Goal: Task Accomplishment & Management: Manage account settings

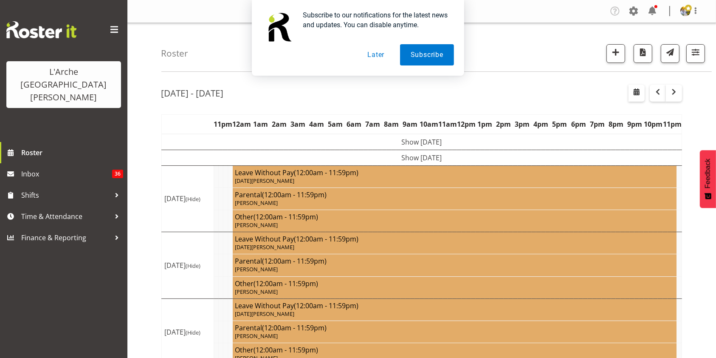
click at [697, 59] on div "Subscribe to our notifications for the latest news and updates. You can disable…" at bounding box center [358, 38] width 716 height 76
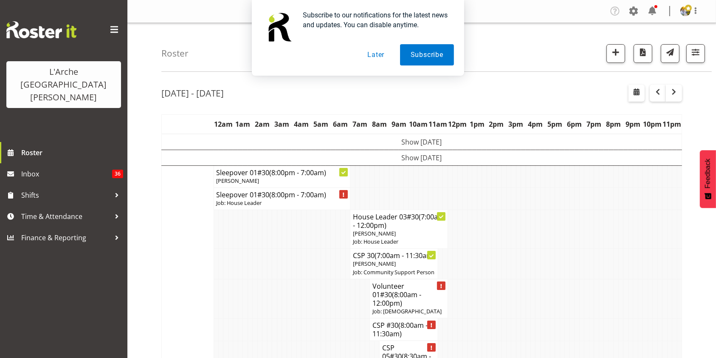
click at [374, 54] on button "Later" at bounding box center [376, 54] width 38 height 21
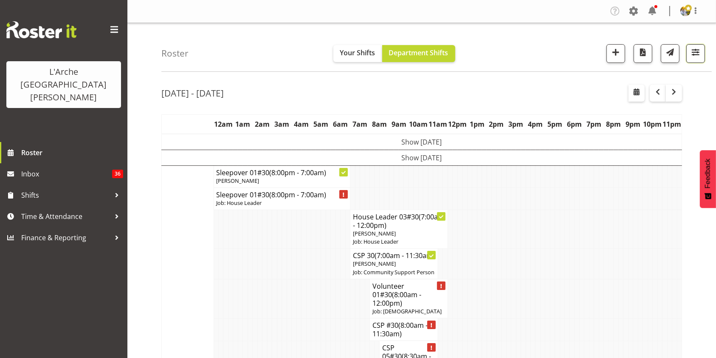
click at [702, 56] on button "button" at bounding box center [696, 53] width 19 height 19
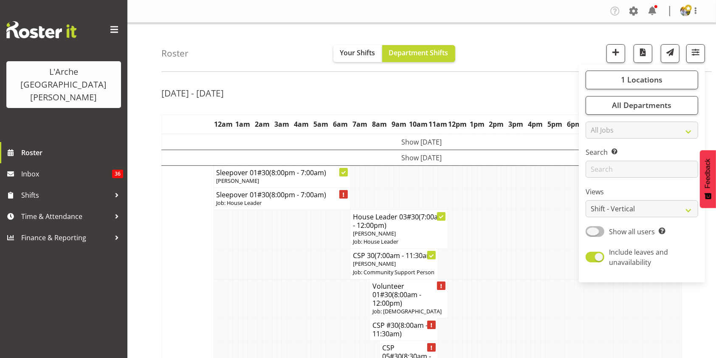
click at [589, 233] on span at bounding box center [595, 231] width 19 height 11
click at [589, 233] on input "Show all users Show only rostered employees" at bounding box center [589, 232] width 6 height 6
checkbox input "true"
click at [607, 212] on select "Staff Role Shift - Horizontal Shift - Vertical Staff - Location" at bounding box center [642, 208] width 113 height 17
select select "staff"
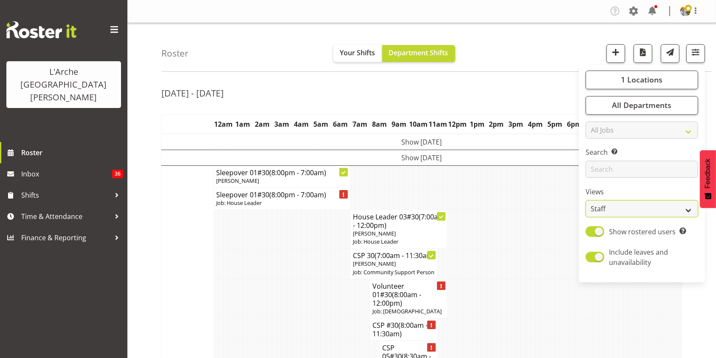
click at [586, 200] on select "Staff Role Shift - Horizontal Shift - Vertical Staff - Location" at bounding box center [642, 208] width 113 height 17
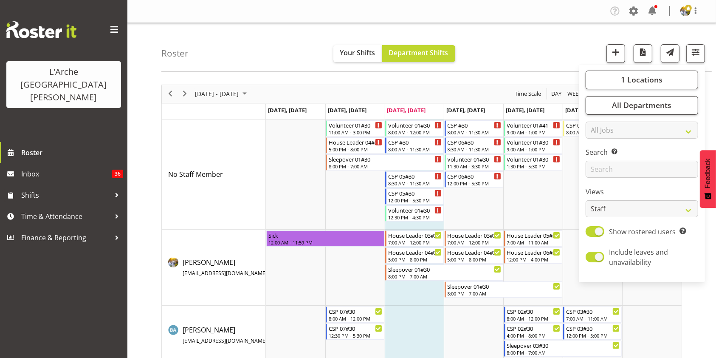
click at [710, 302] on div "[DATE] - [DATE] [DATE] Day Week Fortnight Month calendar Month Agenda Time Scal…" at bounding box center [438, 300] width 555 height 445
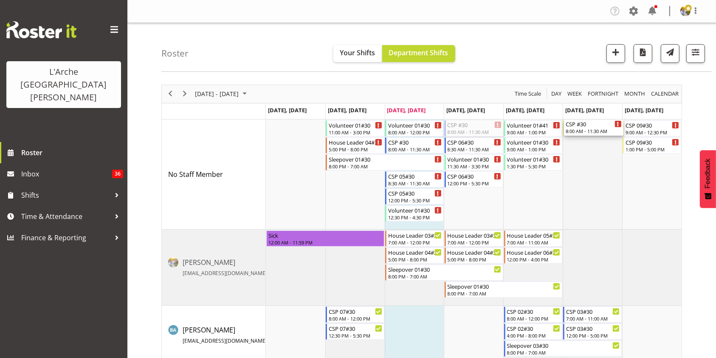
drag, startPoint x: 476, startPoint y: 130, endPoint x: 585, endPoint y: 149, distance: 110.3
click at [585, 149] on div "Volunteer 01#30 11:00 AM - 3:00 PM House Leader 04#30 5:00 PM - 8:00 PM Sleepov…" at bounding box center [474, 317] width 416 height 397
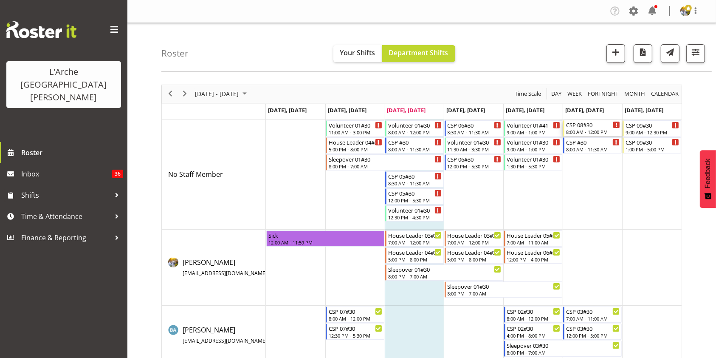
click at [591, 130] on div "8:00 AM - 12:00 PM" at bounding box center [593, 131] width 54 height 7
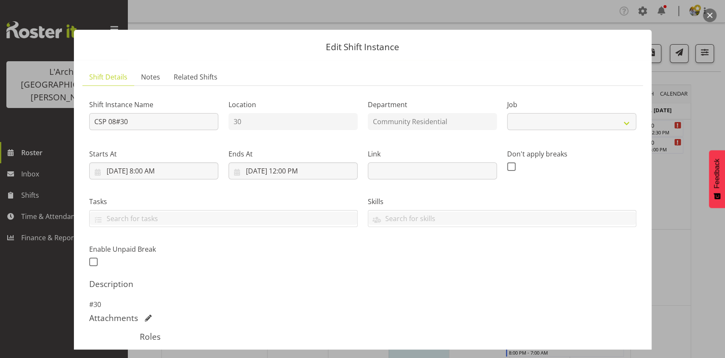
select select "3"
click at [708, 10] on button "button" at bounding box center [710, 15] width 14 height 14
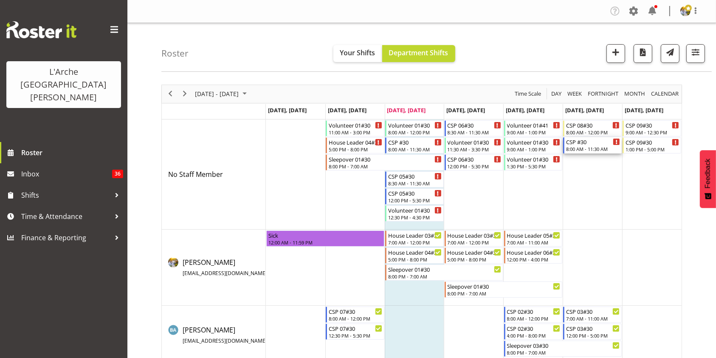
click at [580, 147] on div "8:00 AM - 11:30 AM" at bounding box center [593, 148] width 54 height 7
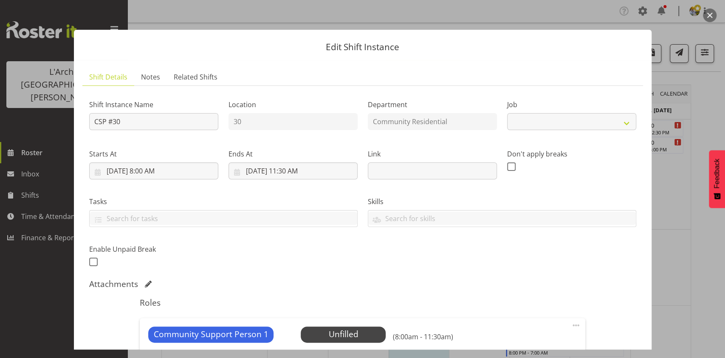
select select "2"
click at [351, 332] on span "Select Employee" at bounding box center [343, 334] width 63 height 12
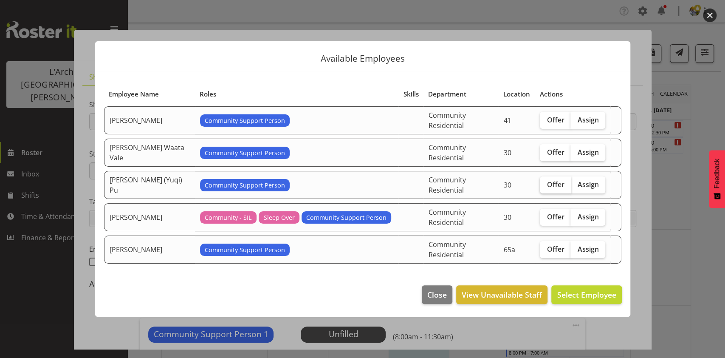
click at [557, 183] on span "Offer" at bounding box center [555, 184] width 17 height 8
click at [546, 183] on input "Offer" at bounding box center [543, 184] width 6 height 6
checkbox input "true"
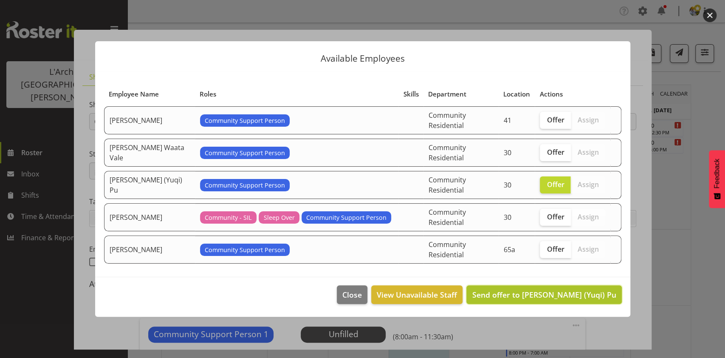
click at [558, 292] on button "Send offer to [PERSON_NAME] (Yuqi) Pu" at bounding box center [544, 294] width 155 height 19
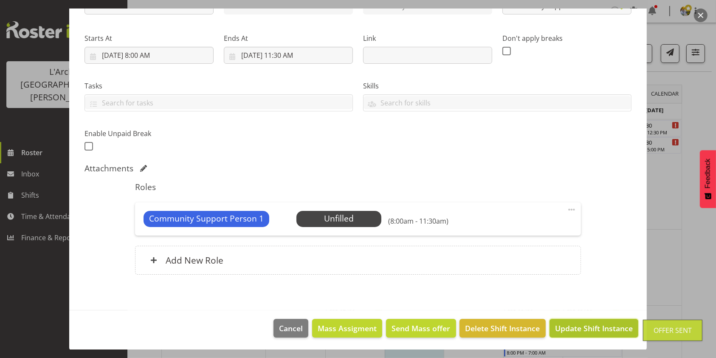
click at [605, 319] on button "Update Shift Instance" at bounding box center [594, 328] width 89 height 19
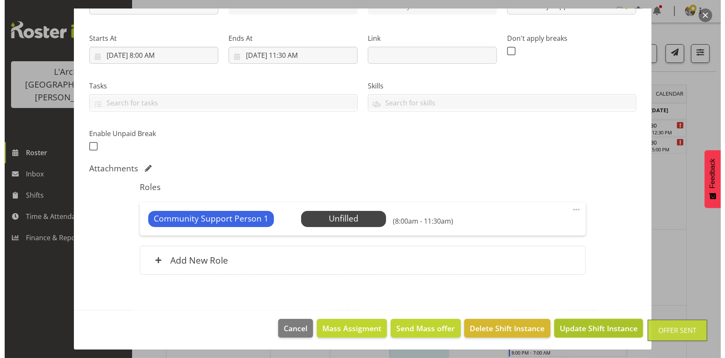
scroll to position [82, 0]
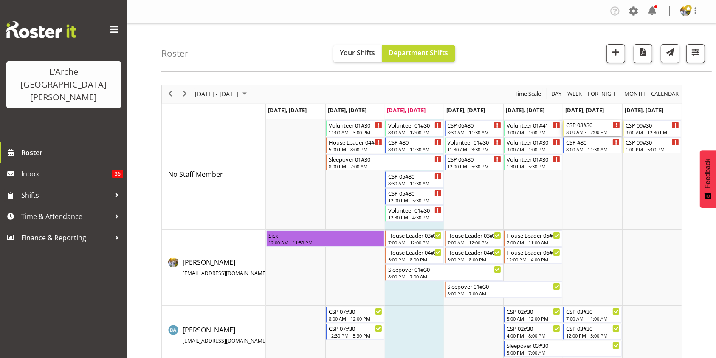
click at [594, 130] on div "8:00 AM - 12:00 PM" at bounding box center [593, 131] width 54 height 7
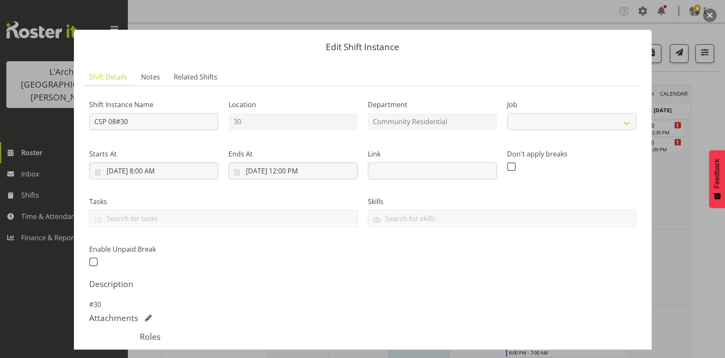
select select "3"
click at [146, 172] on input "[DATE] 8:00 AM" at bounding box center [153, 170] width 129 height 17
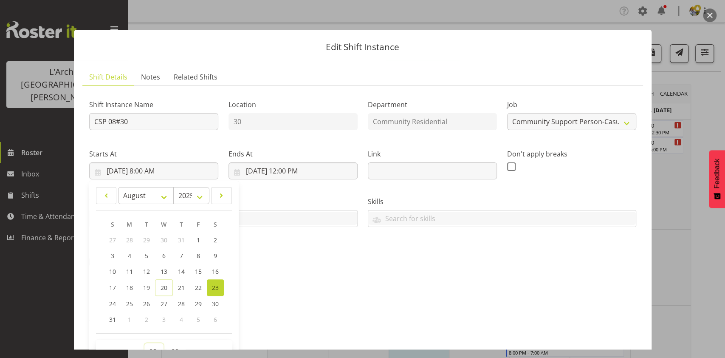
click at [150, 345] on select "00 01 02 03 04 05 06 07 08 09 10 11 12 13 14 15 16 17 18 19 20 21 22 23" at bounding box center [153, 351] width 19 height 17
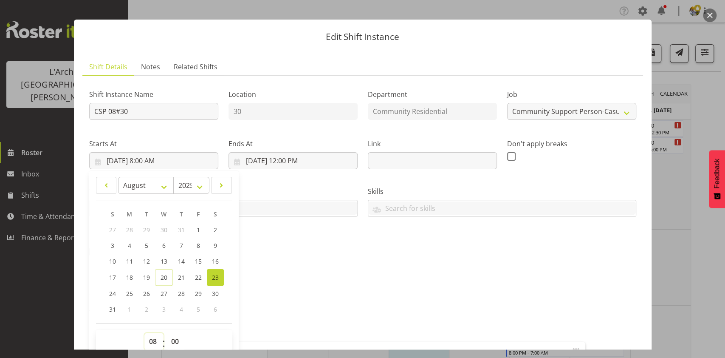
select select "12"
click at [144, 333] on select "00 01 02 03 04 05 06 07 08 09 10 11 12 13 14 15 16 17 18 19 20 21 22 23" at bounding box center [153, 341] width 19 height 17
type input "[DATE] 12:00 PM"
click at [284, 162] on input "[DATE] 12:00 PM" at bounding box center [293, 160] width 129 height 17
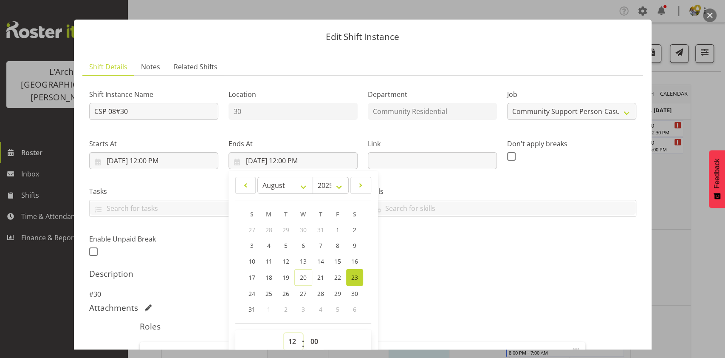
click at [290, 341] on select "00 01 02 03 04 05 06 07 08 09 10 11 12 13 14 15 16 17 18 19 20 21 22 23" at bounding box center [293, 341] width 19 height 17
select select "17"
click at [284, 333] on select "00 01 02 03 04 05 06 07 08 09 10 11 12 13 14 15 16 17 18 19 20 21 22 23" at bounding box center [293, 341] width 19 height 17
type input "[DATE] 5:00 PM"
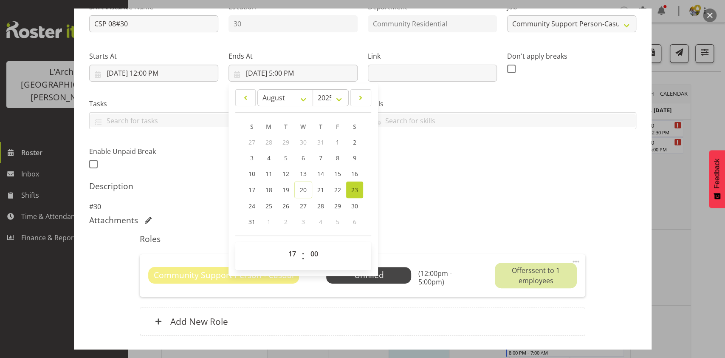
scroll to position [99, 0]
click at [571, 260] on span at bounding box center [576, 260] width 10 height 10
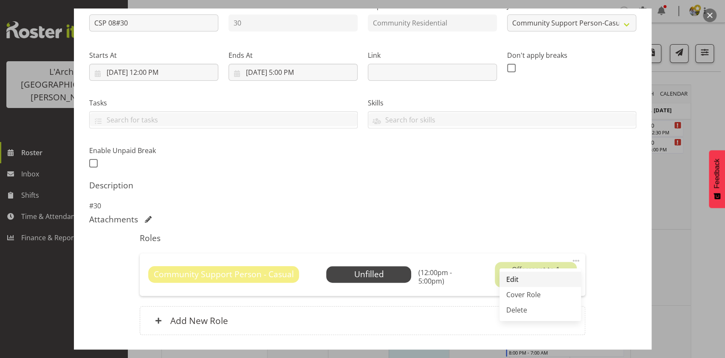
click at [531, 279] on link "Edit" at bounding box center [541, 279] width 82 height 15
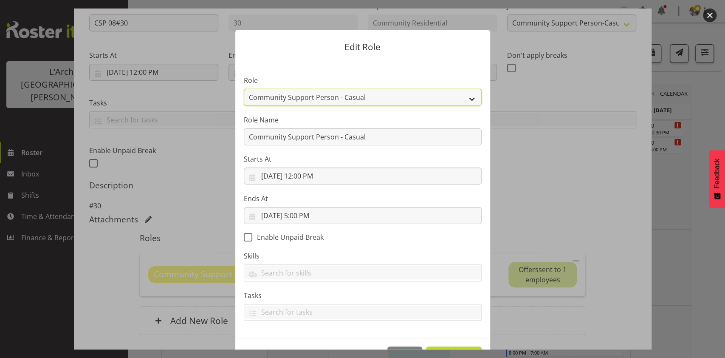
click at [424, 100] on select "Area Manager Art Coordination Community - SIL Community Leader Community Suppor…" at bounding box center [363, 97] width 238 height 17
select select "13"
click at [244, 89] on select "Area Manager Art Coordination Community - SIL Community Leader Community Suppor…" at bounding box center [363, 97] width 238 height 17
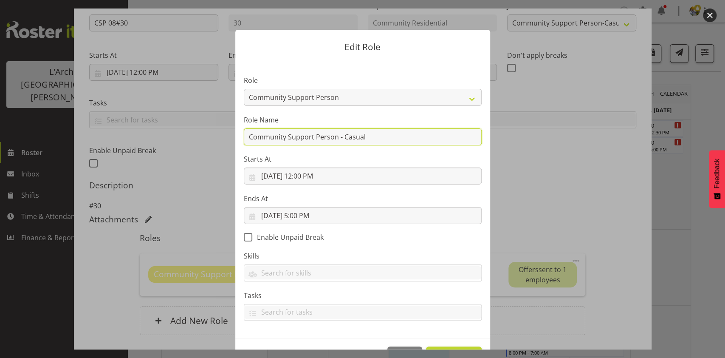
click at [384, 138] on input "Community Support Person - Casual" at bounding box center [363, 136] width 238 height 17
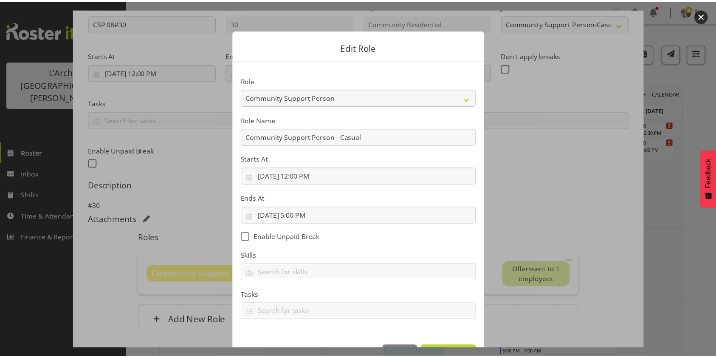
scroll to position [28, 0]
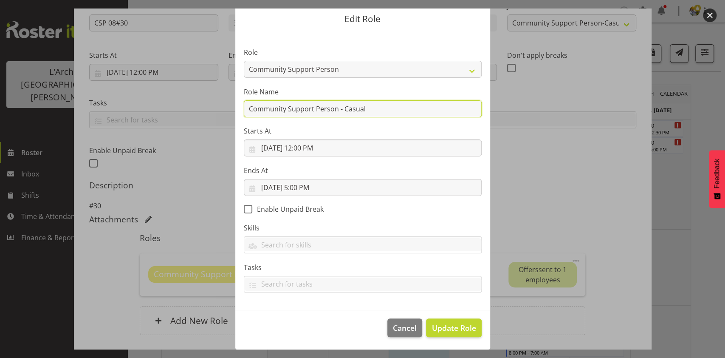
click at [411, 107] on input "Community Support Person - Casual" at bounding box center [363, 108] width 238 height 17
type input "Community Support Person - Casual hours"
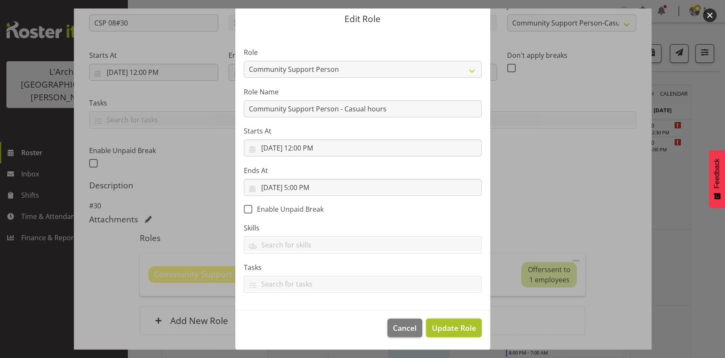
click at [446, 334] on button "Update Role" at bounding box center [453, 327] width 55 height 19
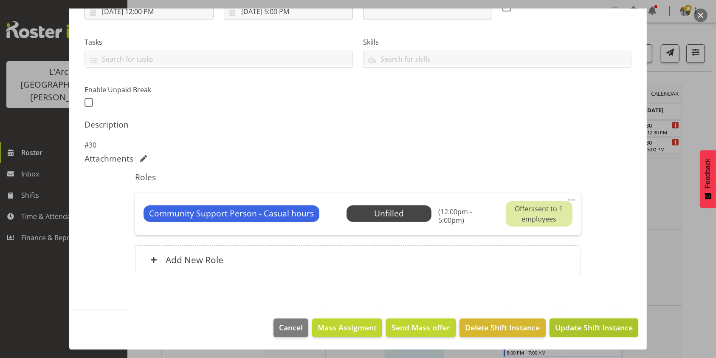
click at [579, 331] on span "Update Shift Instance" at bounding box center [594, 327] width 78 height 11
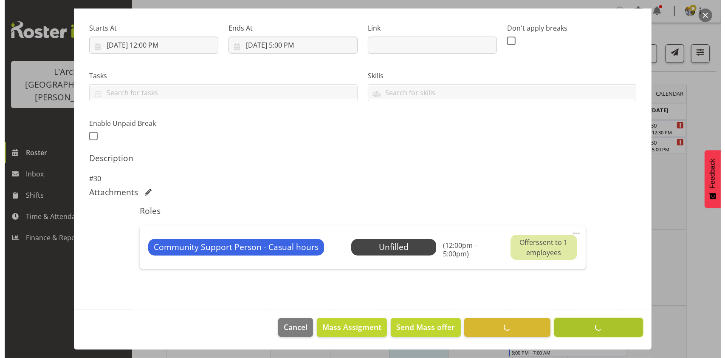
scroll to position [125, 0]
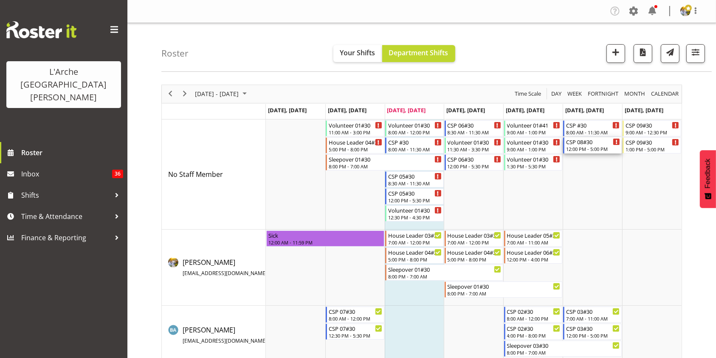
click at [597, 149] on div "12:00 PM - 5:00 PM" at bounding box center [593, 148] width 54 height 7
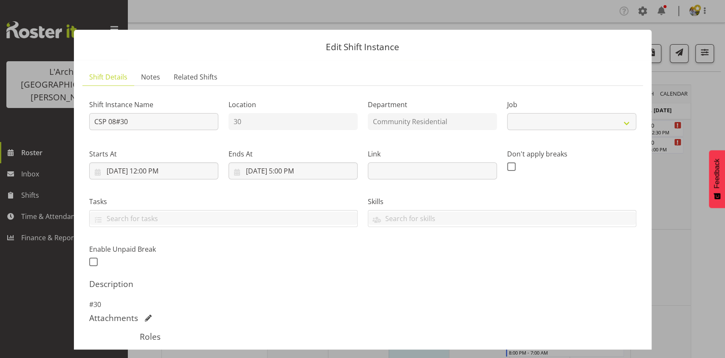
select select "3"
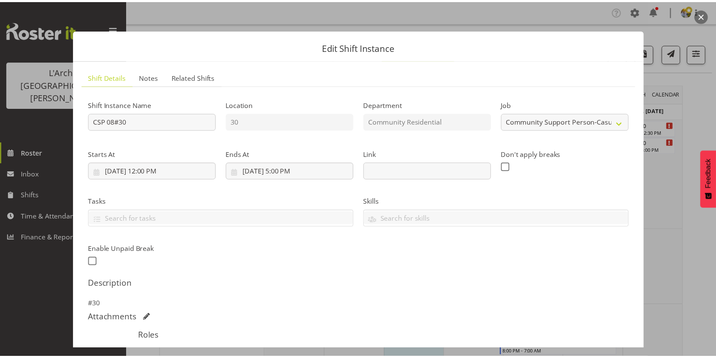
scroll to position [159, 0]
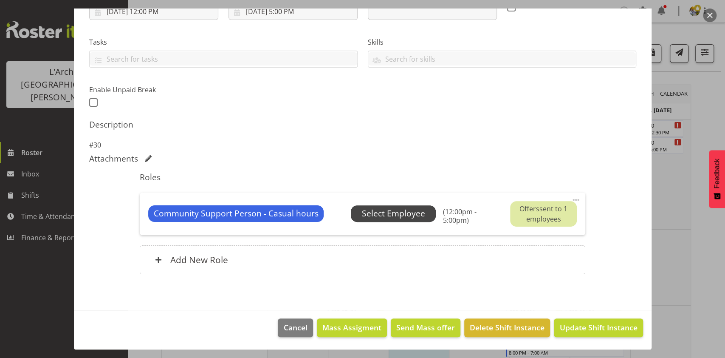
click at [394, 210] on span "Select Employee" at bounding box center [393, 213] width 63 height 12
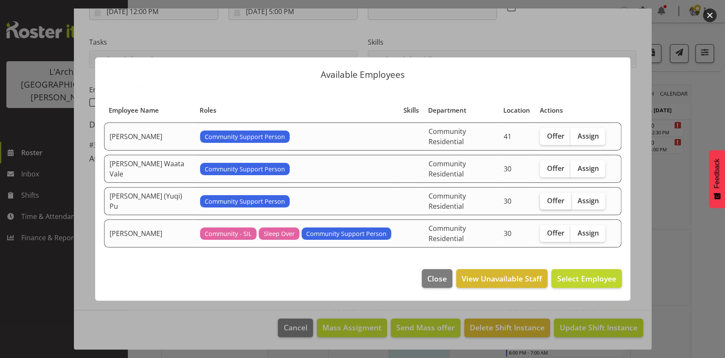
click at [551, 198] on span "Offer" at bounding box center [555, 200] width 17 height 8
click at [546, 198] on input "Offer" at bounding box center [543, 201] width 6 height 6
checkbox input "true"
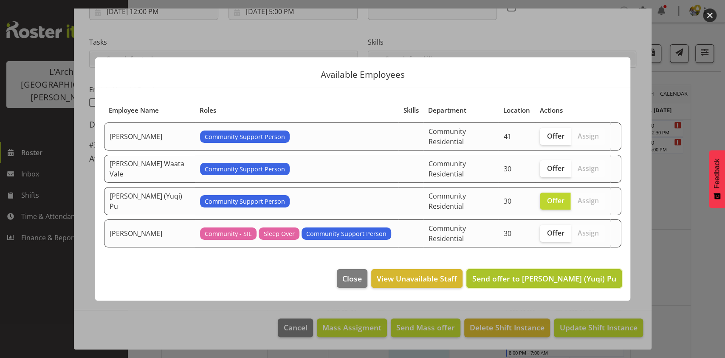
click at [551, 273] on span "Send offer to [PERSON_NAME] (Yuqi) Pu" at bounding box center [544, 278] width 144 height 10
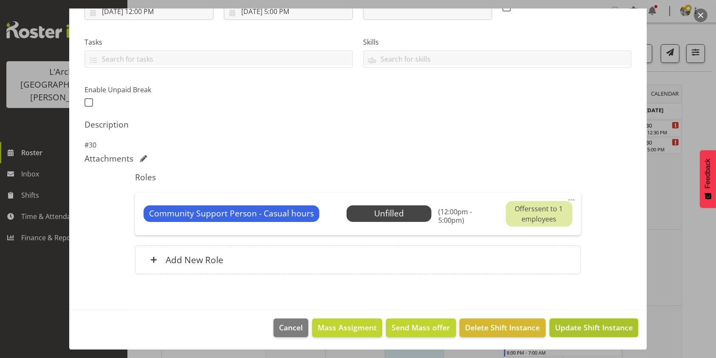
click at [557, 331] on span "Update Shift Instance" at bounding box center [594, 327] width 78 height 11
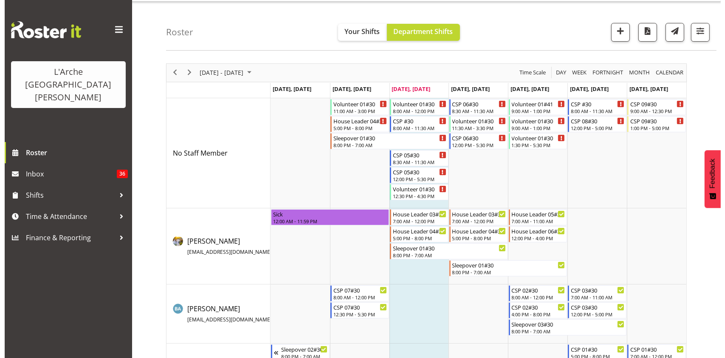
scroll to position [0, 0]
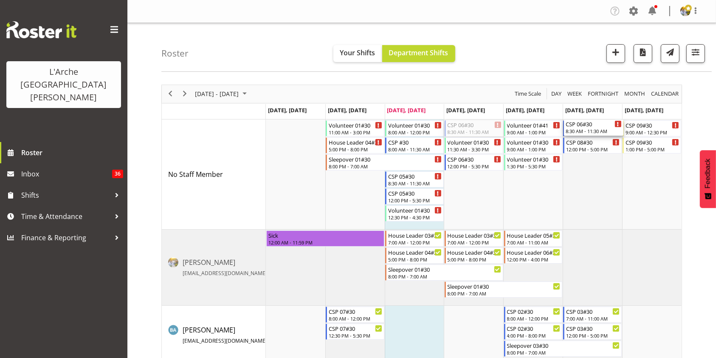
drag, startPoint x: 455, startPoint y: 130, endPoint x: 593, endPoint y: 164, distance: 141.7
click at [593, 164] on div "Volunteer 01#30 11:00 AM - 3:00 PM House Leader 04#30 5:00 PM - 8:00 PM Sleepov…" at bounding box center [474, 317] width 416 height 397
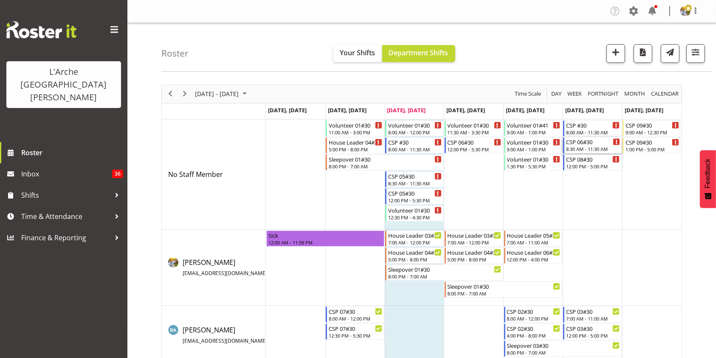
click at [599, 148] on div "8:30 AM - 11:30 AM" at bounding box center [593, 148] width 54 height 7
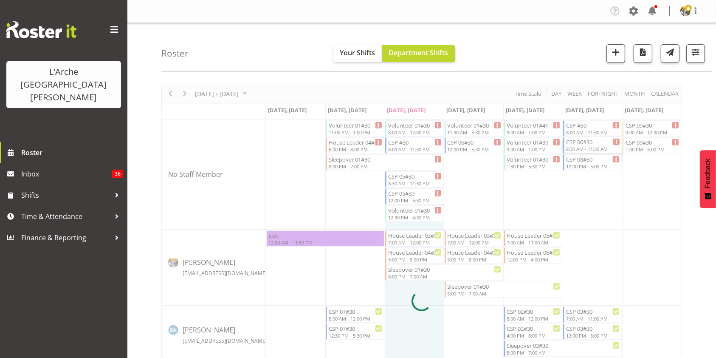
select select
select select "7"
select select "2025"
select select "8"
select select "30"
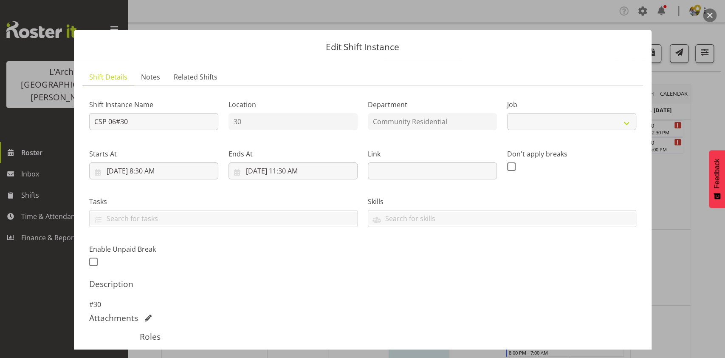
select select "2"
click at [150, 167] on input "[DATE] 8:30 AM" at bounding box center [153, 170] width 129 height 17
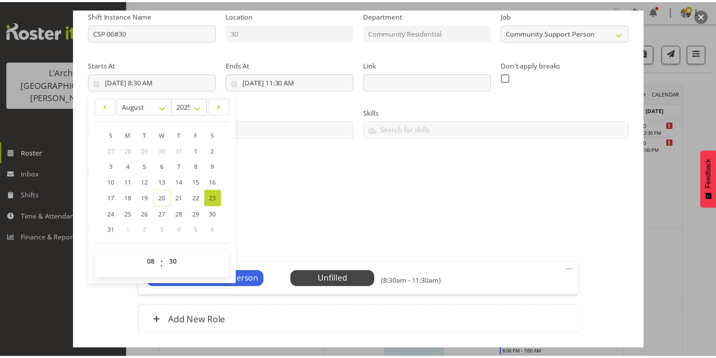
scroll to position [89, 0]
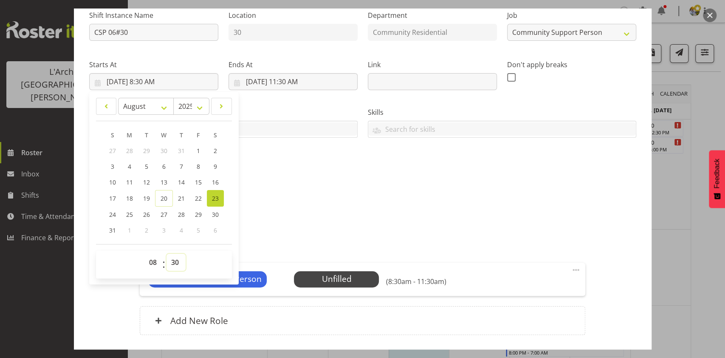
click at [171, 262] on select "00 01 02 03 04 05 06 07 08 09 10 11 12 13 14 15 16 17 18 19 20 21 22 23 24 25 2…" at bounding box center [176, 262] width 19 height 17
select select "0"
click at [167, 254] on select "00 01 02 03 04 05 06 07 08 09 10 11 12 13 14 15 16 17 18 19 20 21 22 23 24 25 2…" at bounding box center [176, 262] width 19 height 17
type input "[DATE] 8:00 AM"
click at [292, 79] on input "[DATE] 11:30 AM" at bounding box center [293, 81] width 129 height 17
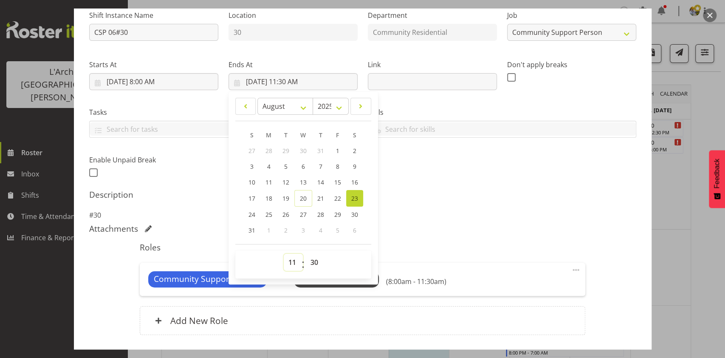
click at [290, 261] on select "00 01 02 03 04 05 06 07 08 09 10 11 12 13 14 15 16 17 18 19 20 21 22 23" at bounding box center [293, 262] width 19 height 17
select select "12"
click at [284, 254] on select "00 01 02 03 04 05 06 07 08 09 10 11 12 13 14 15 16 17 18 19 20 21 22 23" at bounding box center [293, 262] width 19 height 17
type input "[DATE] 12:30 PM"
click at [310, 259] on select "00 01 02 03 04 05 06 07 08 09 10 11 12 13 14 15 16 17 18 19 20 21 22 23 24 25 2…" at bounding box center [315, 262] width 19 height 17
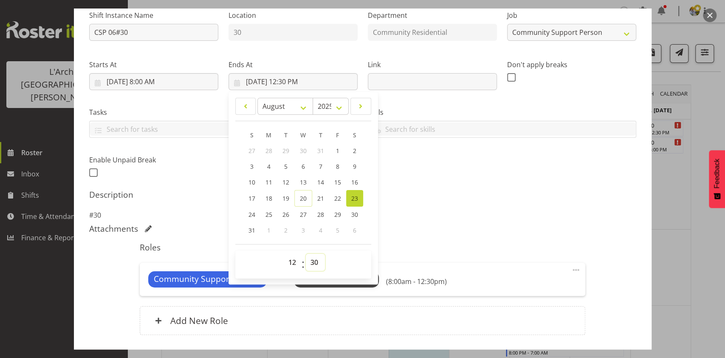
select select "0"
click at [306, 254] on select "00 01 02 03 04 05 06 07 08 09 10 11 12 13 14 15 16 17 18 19 20 21 22 23 24 25 2…" at bounding box center [315, 262] width 19 height 17
type input "[DATE] 12:00 PM"
click at [483, 216] on p "#30" at bounding box center [362, 215] width 547 height 10
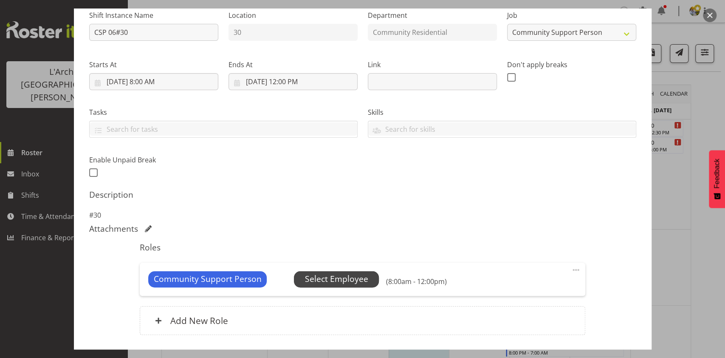
click at [343, 279] on span "Select Employee" at bounding box center [336, 279] width 63 height 12
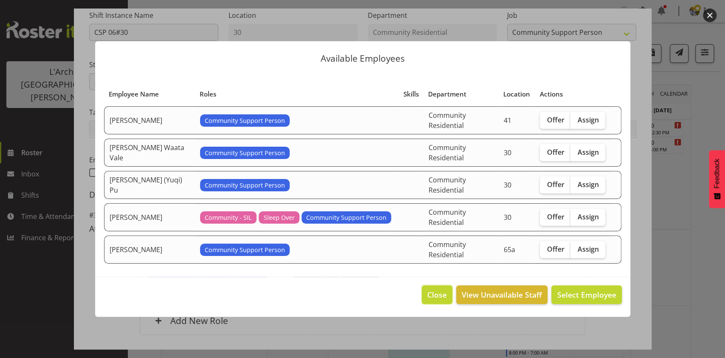
click at [442, 289] on span "Close" at bounding box center [437, 294] width 20 height 11
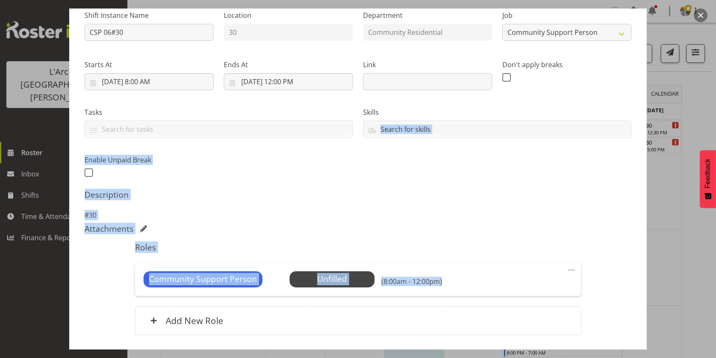
drag, startPoint x: 646, startPoint y: 178, endPoint x: 654, endPoint y: 268, distance: 90.4
click at [654, 268] on div "Edit Shift Instance Shift Details Notes Related Shifts Shift Instance Name CSP …" at bounding box center [358, 178] width 595 height 341
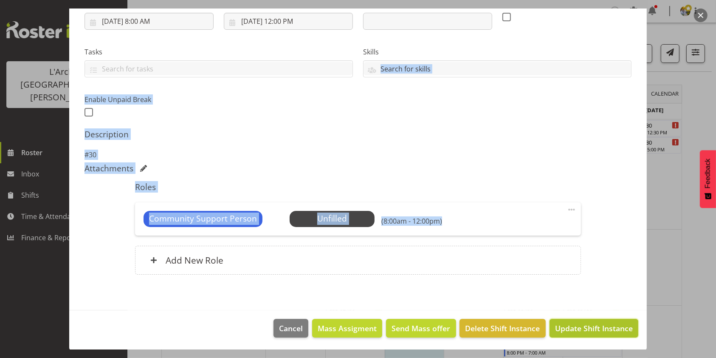
click at [604, 326] on span "Update Shift Instance" at bounding box center [594, 327] width 78 height 11
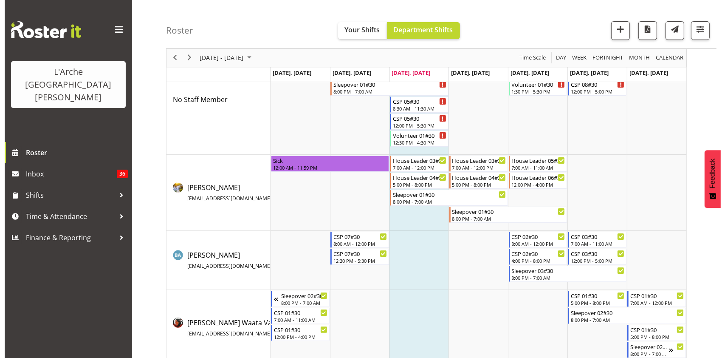
scroll to position [0, 0]
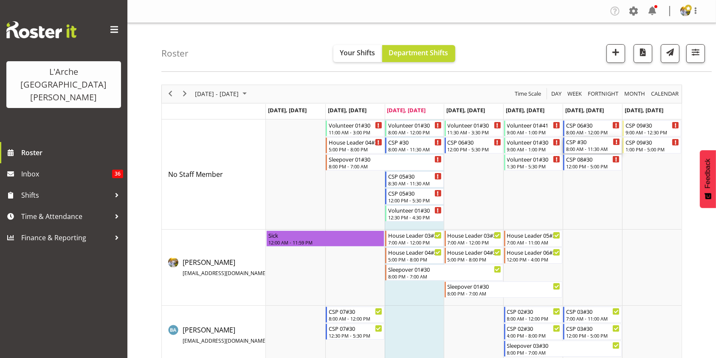
click at [578, 147] on div "8:00 AM - 11:30 AM" at bounding box center [593, 148] width 54 height 7
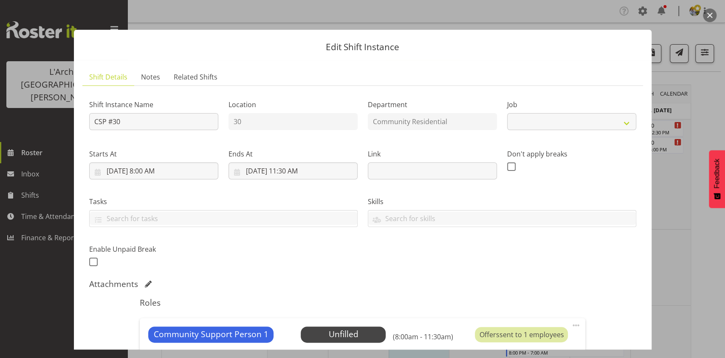
select select "2"
click at [716, 11] on div at bounding box center [362, 179] width 725 height 358
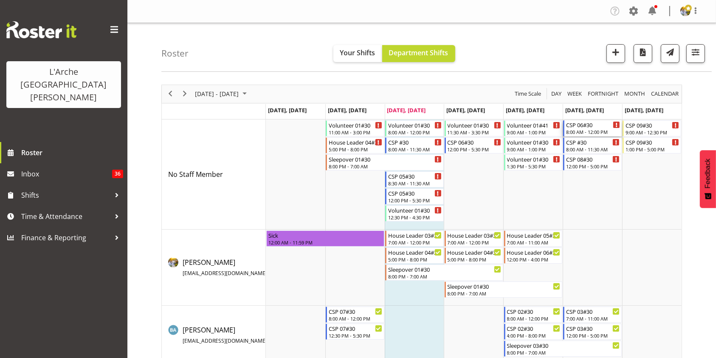
click at [588, 131] on div "8:00 AM - 12:00 PM" at bounding box center [593, 131] width 54 height 7
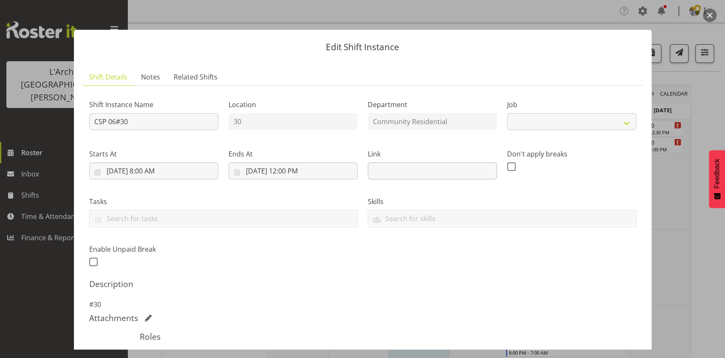
select select "2"
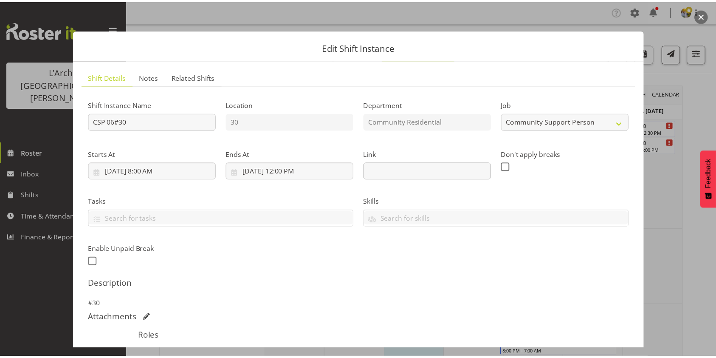
scroll to position [119, 0]
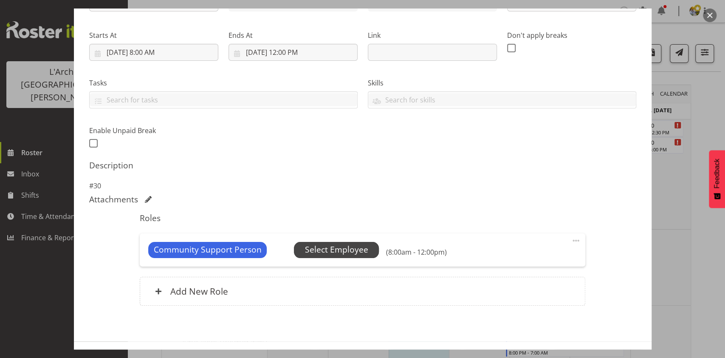
click at [340, 253] on span "Select Employee" at bounding box center [336, 249] width 63 height 12
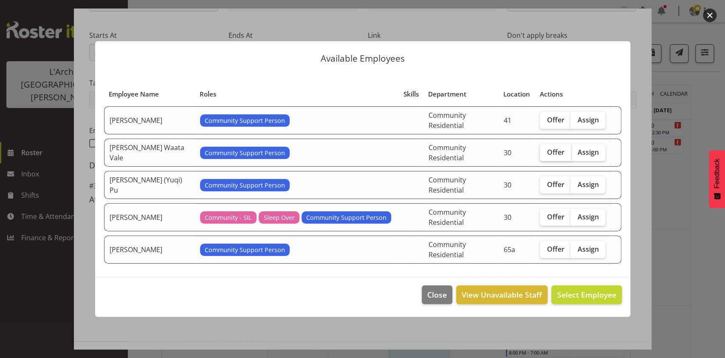
click at [549, 156] on span "Offer" at bounding box center [555, 152] width 17 height 8
click at [546, 155] on input "Offer" at bounding box center [543, 152] width 6 height 6
checkbox input "true"
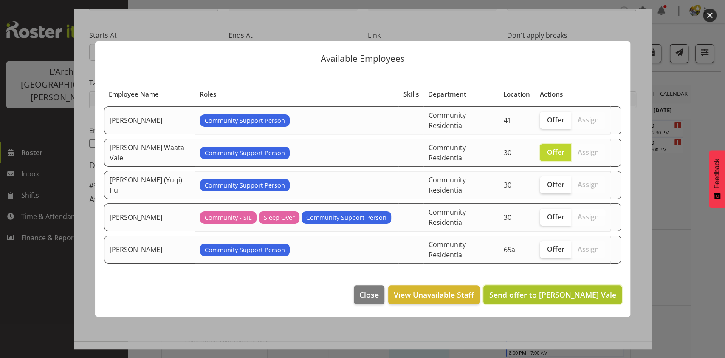
click at [540, 292] on button "Send offer to [PERSON_NAME] Vale" at bounding box center [553, 294] width 138 height 19
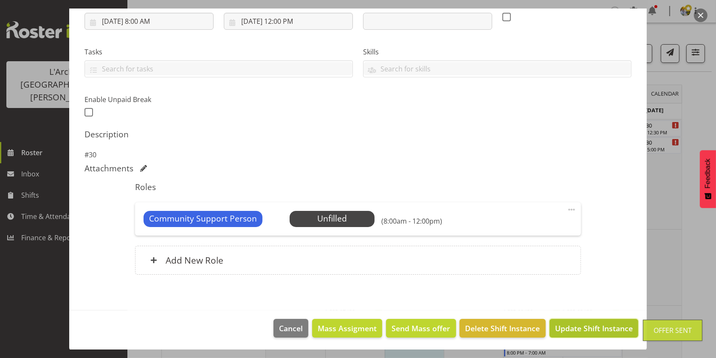
click at [591, 328] on span "Update Shift Instance" at bounding box center [594, 327] width 78 height 11
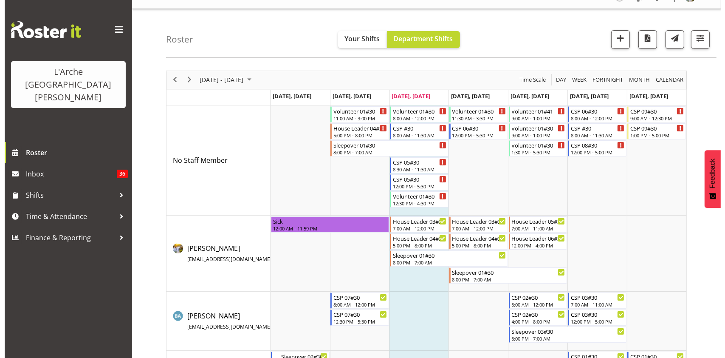
scroll to position [0, 0]
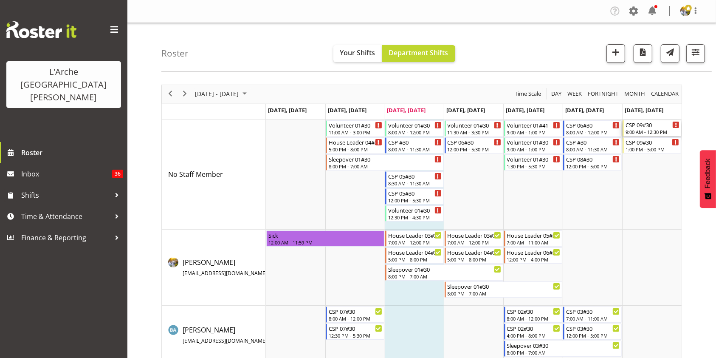
click at [638, 128] on div "CSP 09#30 9:00 AM - 12:30 PM" at bounding box center [653, 128] width 54 height 16
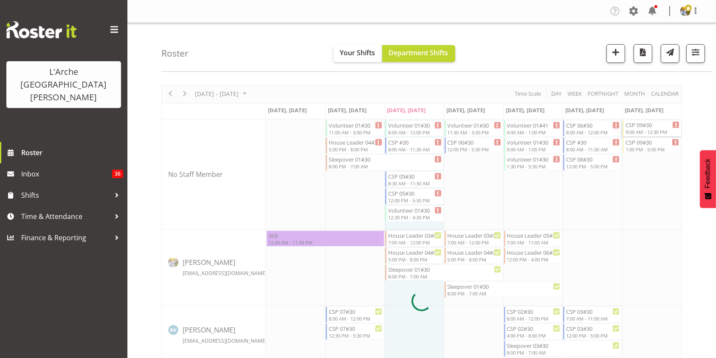
select select
select select "7"
select select "2025"
select select "9"
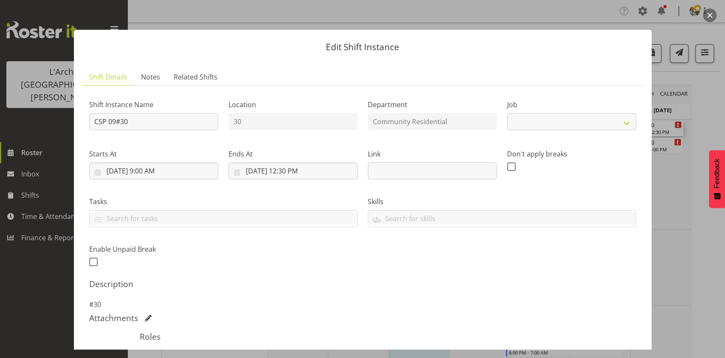
select select "3"
click at [149, 171] on input "[DATE] 9:00 AM" at bounding box center [153, 170] width 129 height 17
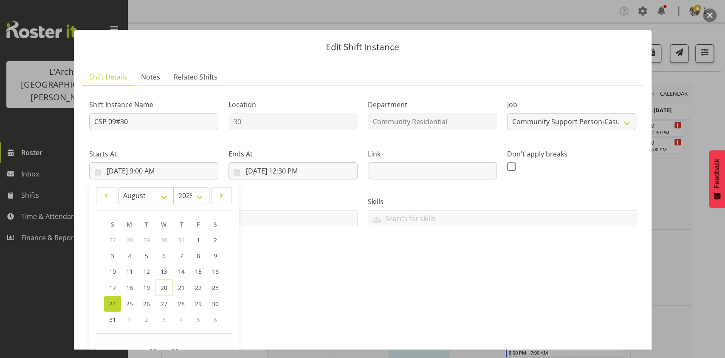
scroll to position [129, 0]
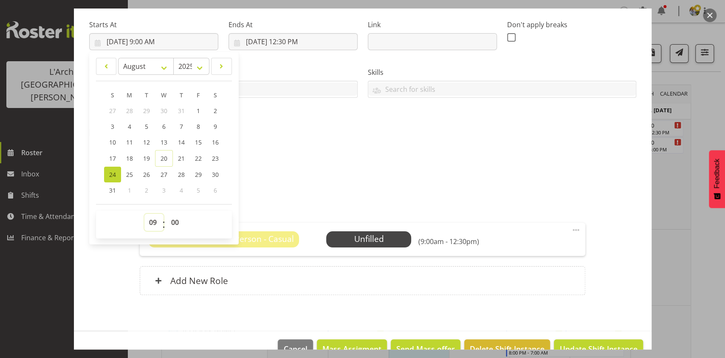
click at [150, 222] on select "00 01 02 03 04 05 06 07 08 09 10 11 12 13 14 15 16 17 18 19 20 21 22 23" at bounding box center [153, 222] width 19 height 17
select select "8"
click at [144, 214] on select "00 01 02 03 04 05 06 07 08 09 10 11 12 13 14 15 16 17 18 19 20 21 22 23" at bounding box center [153, 222] width 19 height 17
type input "[DATE] 8:00 AM"
click at [286, 41] on input "[DATE] 12:30 PM" at bounding box center [293, 41] width 129 height 17
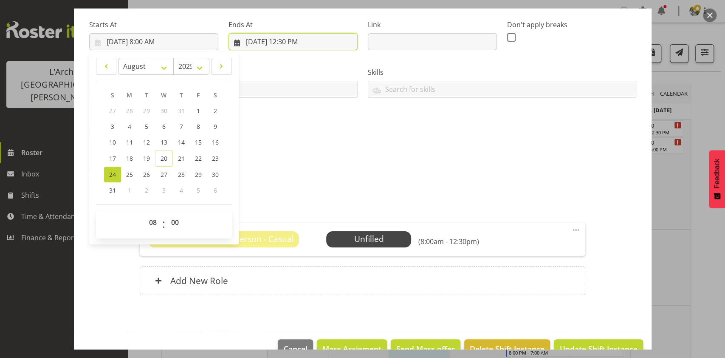
click at [286, 41] on input "[DATE] 12:30 PM" at bounding box center [293, 41] width 129 height 17
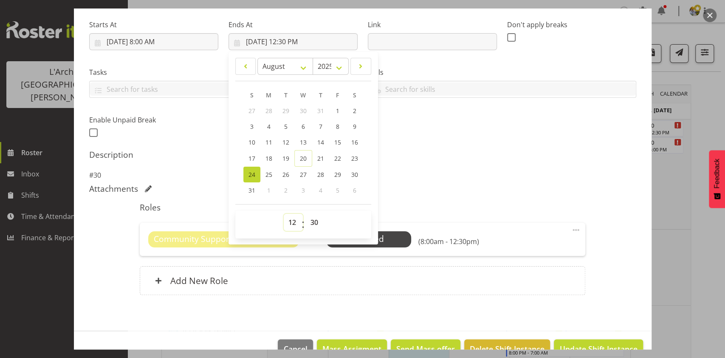
click at [287, 222] on select "00 01 02 03 04 05 06 07 08 09 10 11 12 13 14 15 16 17 18 19 20 21 22 23" at bounding box center [293, 222] width 19 height 17
select select "11"
click at [284, 214] on select "00 01 02 03 04 05 06 07 08 09 10 11 12 13 14 15 16 17 18 19 20 21 22 23" at bounding box center [293, 222] width 19 height 17
type input "[DATE] 11:30 AM"
click at [571, 225] on span at bounding box center [576, 230] width 10 height 10
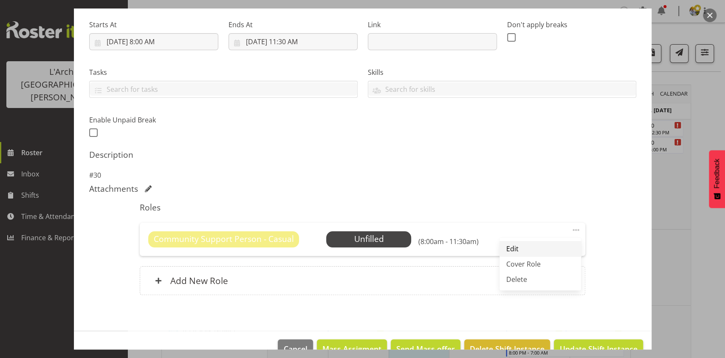
click at [530, 252] on link "Edit" at bounding box center [541, 248] width 82 height 15
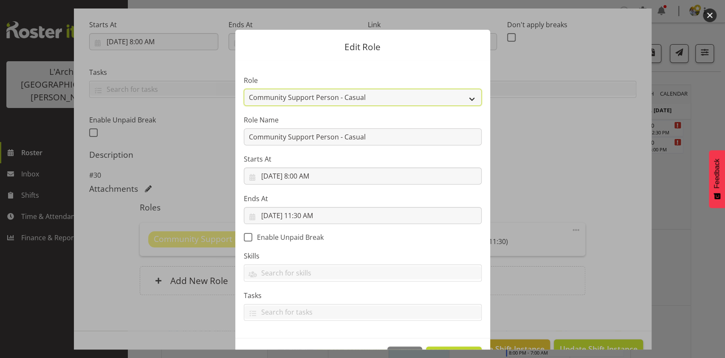
click at [404, 99] on select "Area Manager Art Coordination Community - SIL Community Leader Community Suppor…" at bounding box center [363, 97] width 238 height 17
select select "13"
click at [244, 89] on select "Area Manager Art Coordination Community - SIL Community Leader Community Suppor…" at bounding box center [363, 97] width 238 height 17
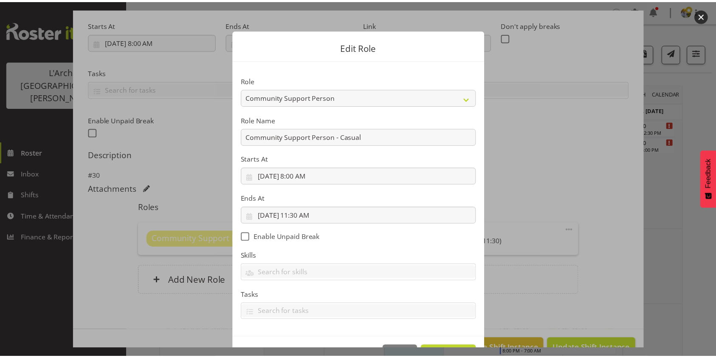
scroll to position [28, 0]
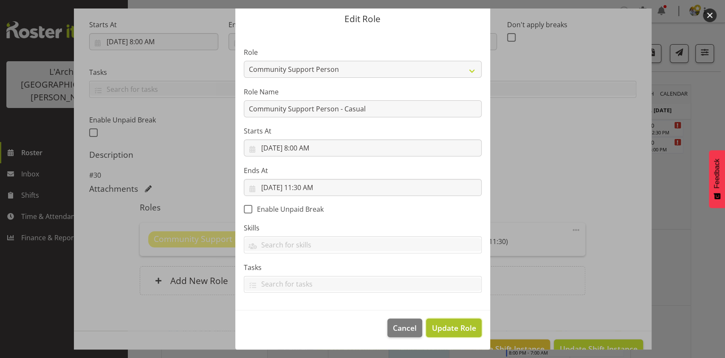
click at [438, 327] on span "Update Role" at bounding box center [454, 327] width 44 height 11
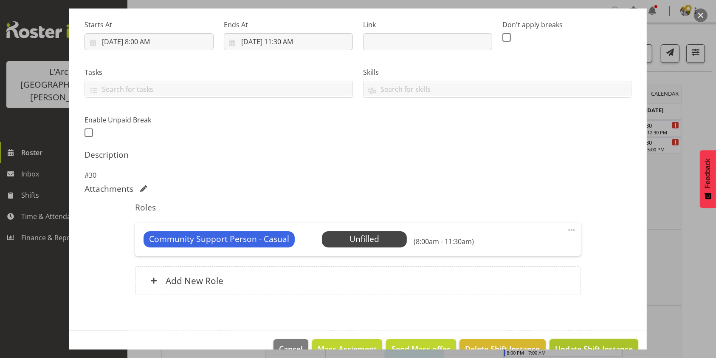
click at [561, 343] on span "Update Shift Instance" at bounding box center [594, 348] width 78 height 11
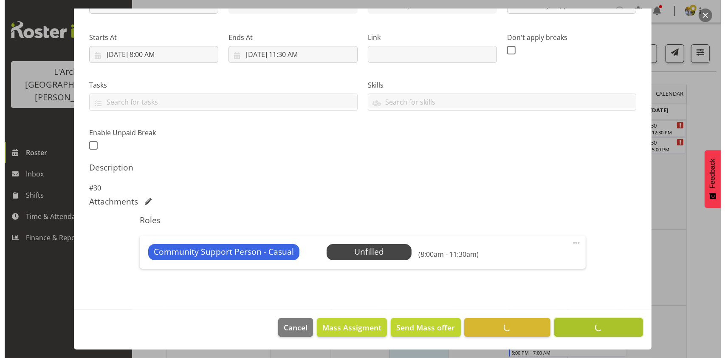
scroll to position [116, 0]
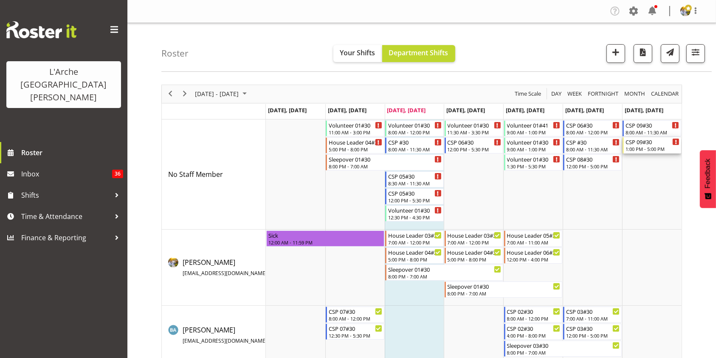
click at [653, 147] on div "1:00 PM - 5:00 PM" at bounding box center [653, 148] width 54 height 7
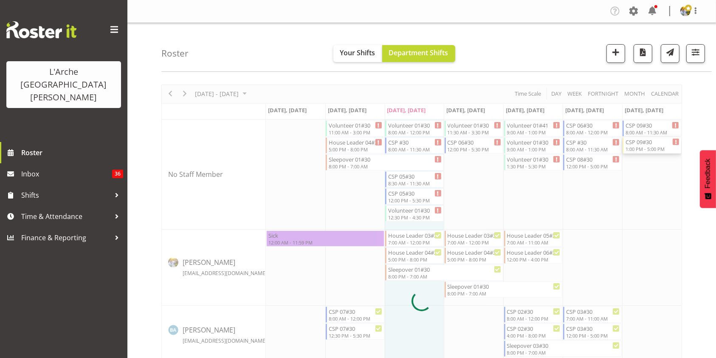
select select
select select "7"
select select "2025"
select select "13"
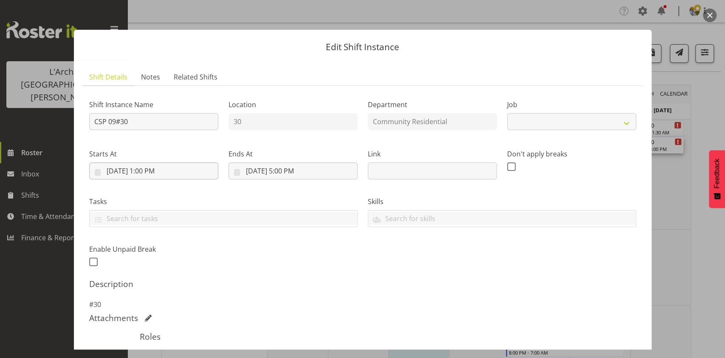
select select "3"
click at [143, 167] on input "[DATE] 1:00 PM" at bounding box center [153, 170] width 129 height 17
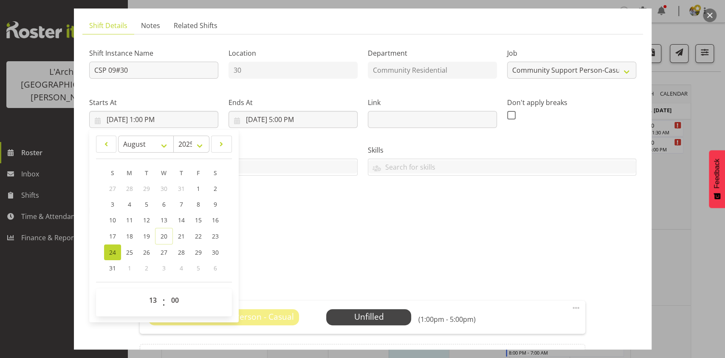
scroll to position [51, 0]
click at [151, 302] on select "00 01 02 03 04 05 06 07 08 09 10 11 12 13 14 15 16 17 18 19 20 21 22 23" at bounding box center [153, 300] width 19 height 17
select select "12"
click at [144, 292] on select "00 01 02 03 04 05 06 07 08 09 10 11 12 13 14 15 16 17 18 19 20 21 22 23" at bounding box center [153, 300] width 19 height 17
type input "[DATE] 12:00 PM"
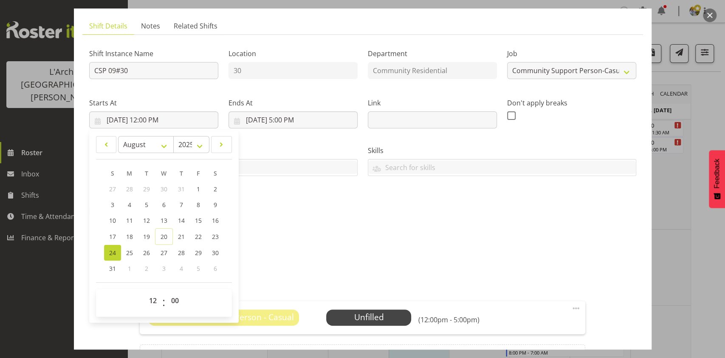
click at [571, 306] on span at bounding box center [576, 308] width 10 height 10
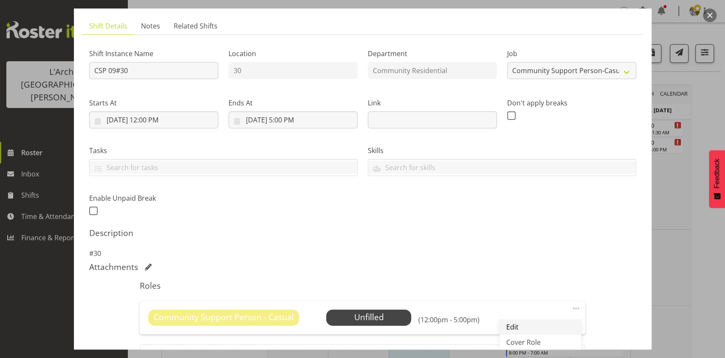
click at [507, 322] on link "Edit" at bounding box center [541, 326] width 82 height 15
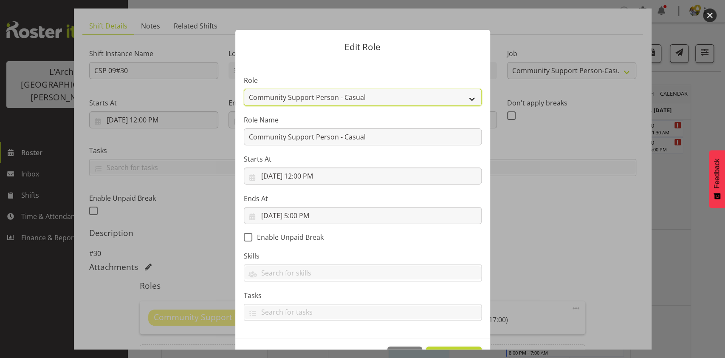
click at [445, 100] on select "Area Manager Art Coordination Community - SIL Community Leader Community Suppor…" at bounding box center [363, 97] width 238 height 17
select select "13"
click at [244, 89] on select "Area Manager Art Coordination Community - SIL Community Leader Community Suppor…" at bounding box center [363, 97] width 238 height 17
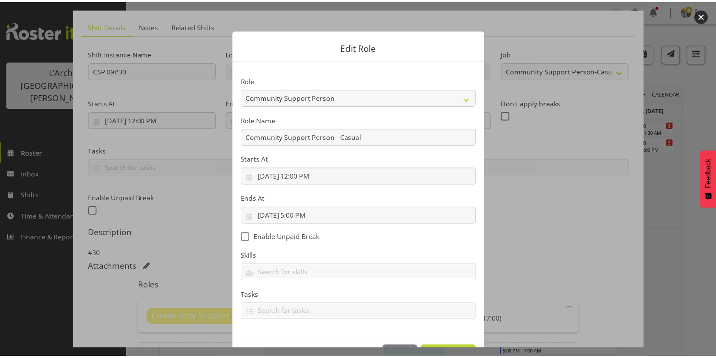
scroll to position [28, 0]
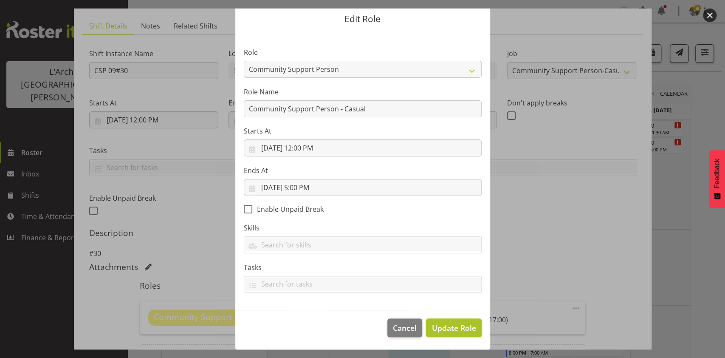
click at [449, 324] on span "Update Role" at bounding box center [454, 327] width 44 height 11
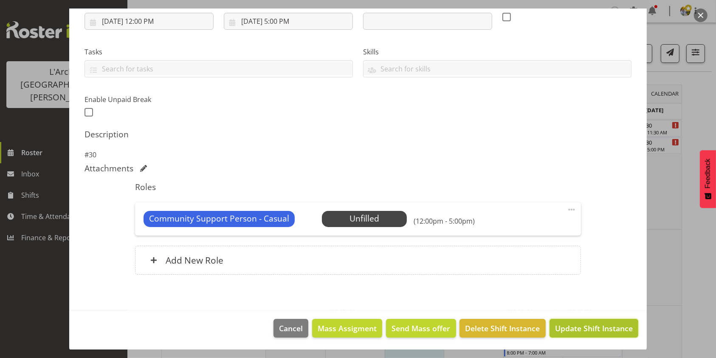
click at [585, 324] on span "Update Shift Instance" at bounding box center [594, 327] width 78 height 11
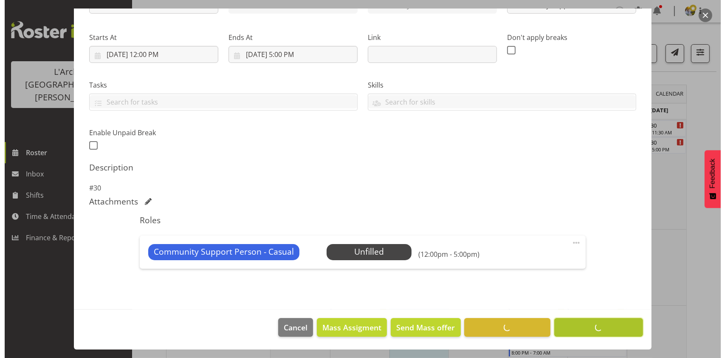
scroll to position [116, 0]
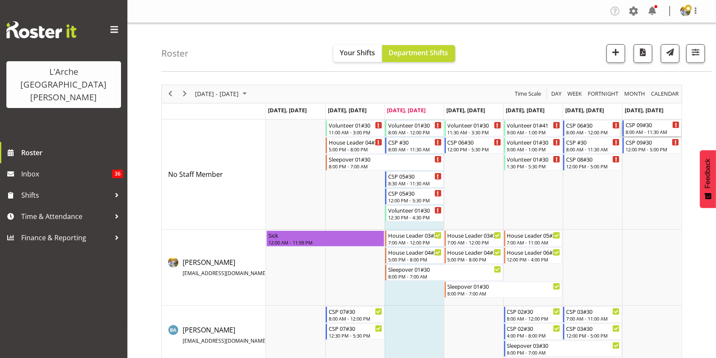
click at [647, 128] on div "CSP 09#30" at bounding box center [653, 124] width 54 height 8
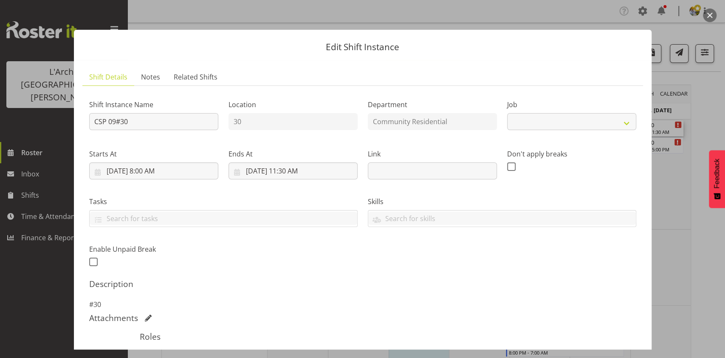
select select "3"
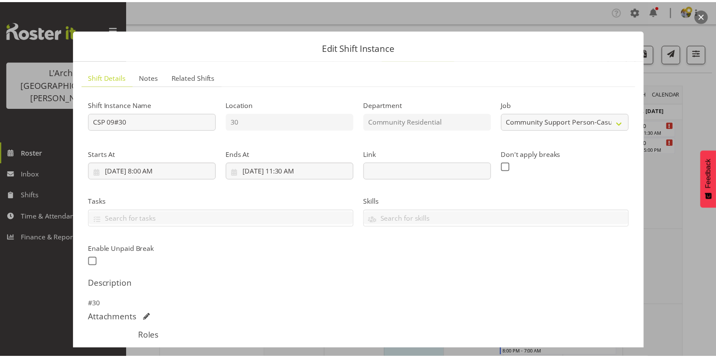
scroll to position [130, 0]
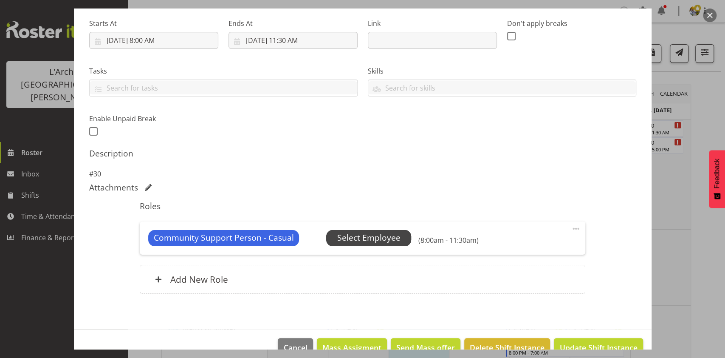
click at [353, 234] on span "Select Employee" at bounding box center [368, 238] width 63 height 12
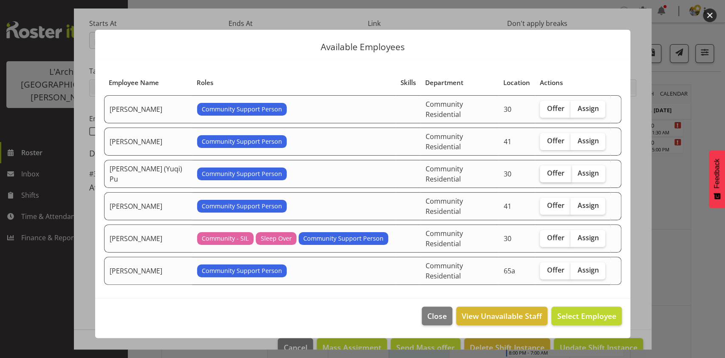
click at [547, 169] on span "Offer" at bounding box center [555, 173] width 17 height 8
click at [544, 170] on input "Offer" at bounding box center [543, 173] width 6 height 6
checkbox input "true"
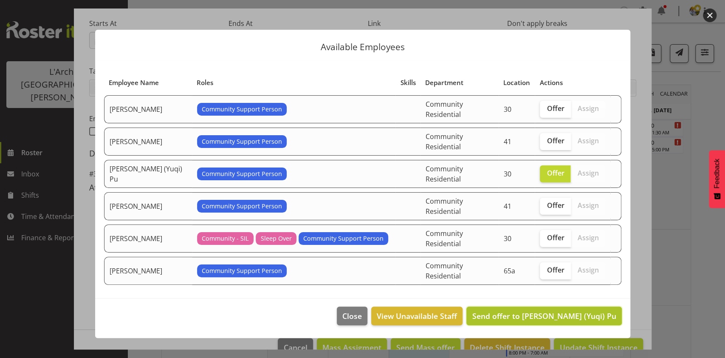
click at [580, 311] on span "Send offer to [PERSON_NAME] (Yuqi) Pu" at bounding box center [544, 316] width 144 height 10
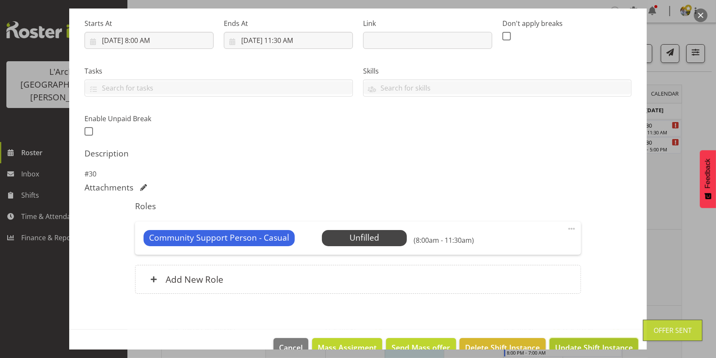
click at [585, 342] on span "Update Shift Instance" at bounding box center [594, 347] width 78 height 11
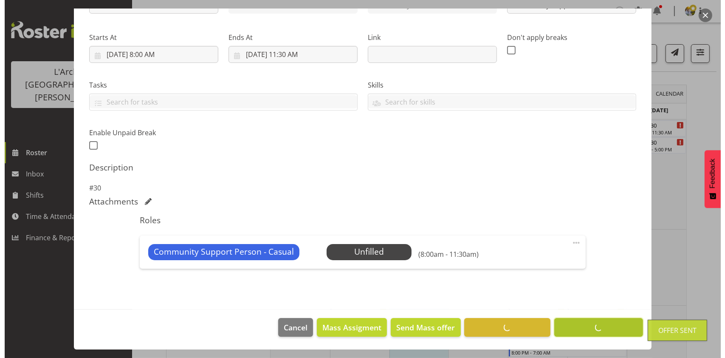
scroll to position [116, 0]
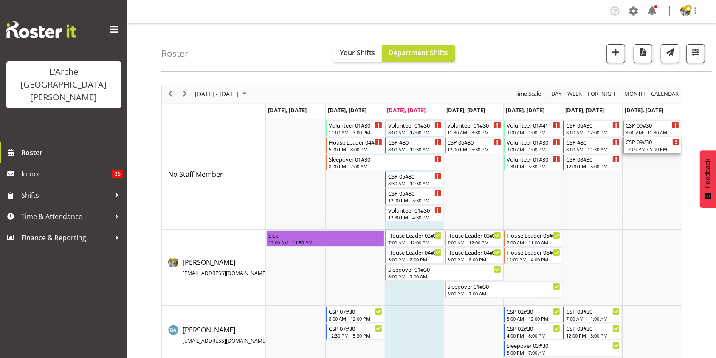
click at [655, 150] on div "12:00 PM - 5:00 PM" at bounding box center [653, 148] width 54 height 7
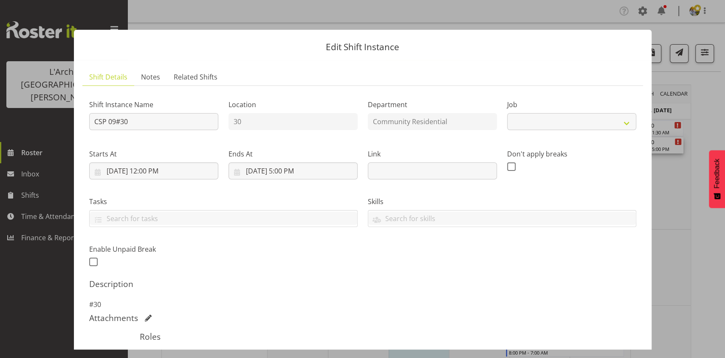
select select "3"
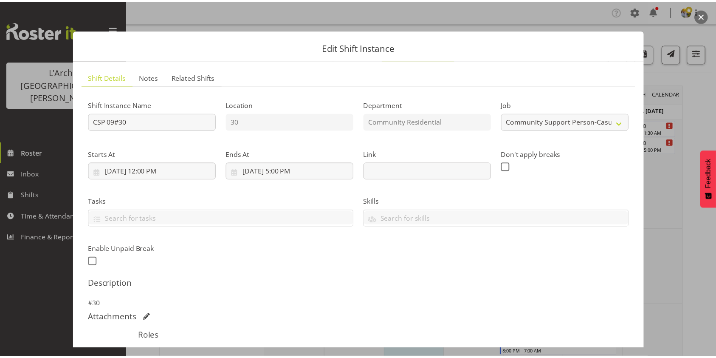
scroll to position [140, 0]
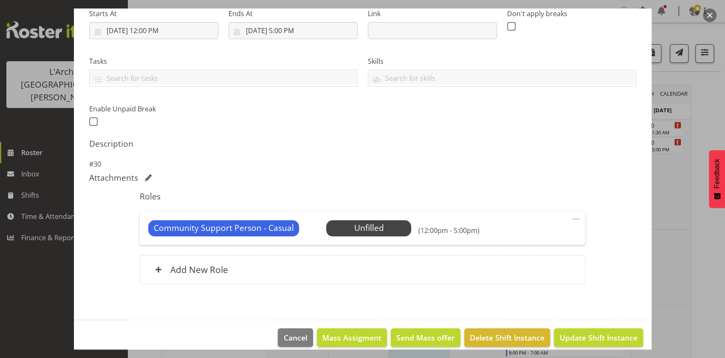
click at [411, 223] on div "Community Support Person - Casual Unfilled Select Employee (12:00pm - 5:00pm)" at bounding box center [362, 228] width 429 height 16
click at [385, 231] on span "Select Employee" at bounding box center [368, 228] width 63 height 12
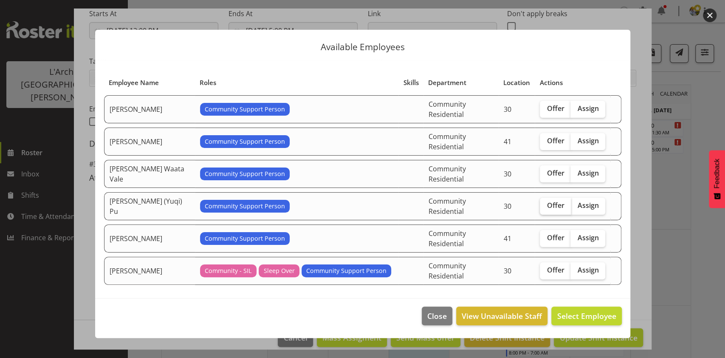
click at [560, 201] on span "Offer" at bounding box center [555, 205] width 17 height 8
click at [546, 203] on input "Offer" at bounding box center [543, 206] width 6 height 6
checkbox input "true"
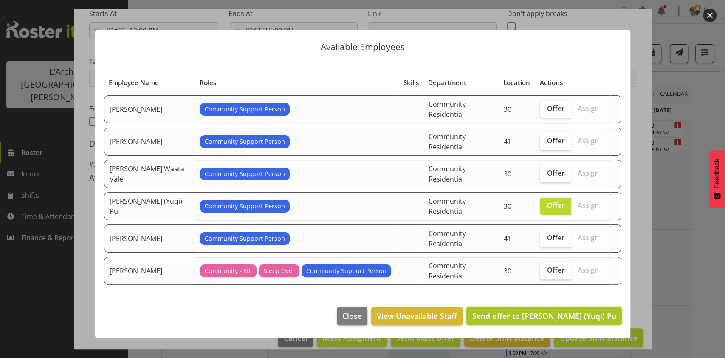
click at [556, 311] on span "Send offer to [PERSON_NAME] (Yuqi) Pu" at bounding box center [544, 316] width 144 height 10
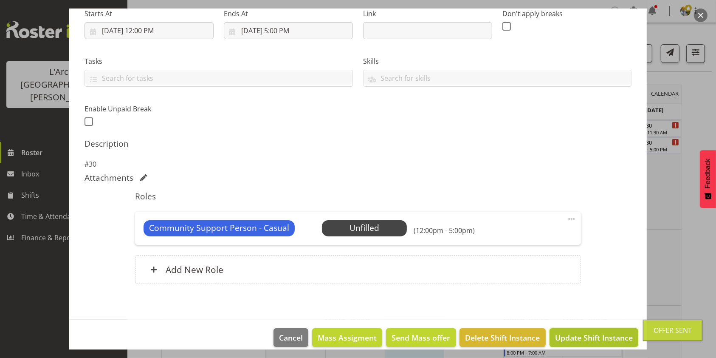
click at [571, 335] on span "Update Shift Instance" at bounding box center [594, 337] width 78 height 11
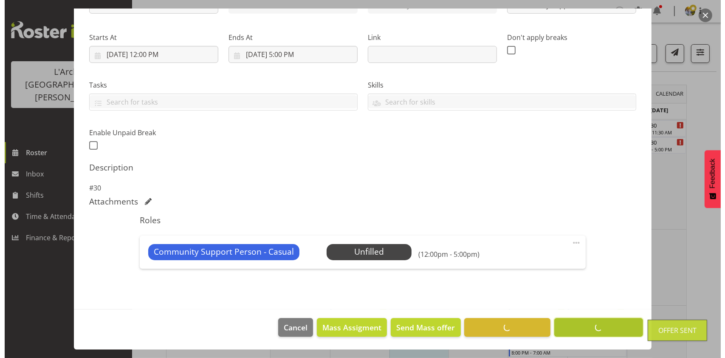
scroll to position [116, 0]
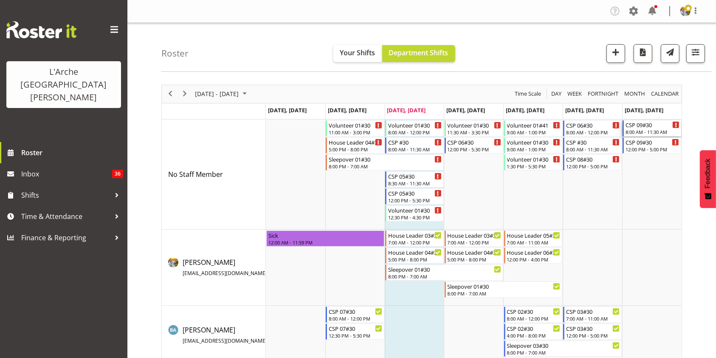
click at [637, 132] on div "8:00 AM - 11:30 AM" at bounding box center [653, 131] width 54 height 7
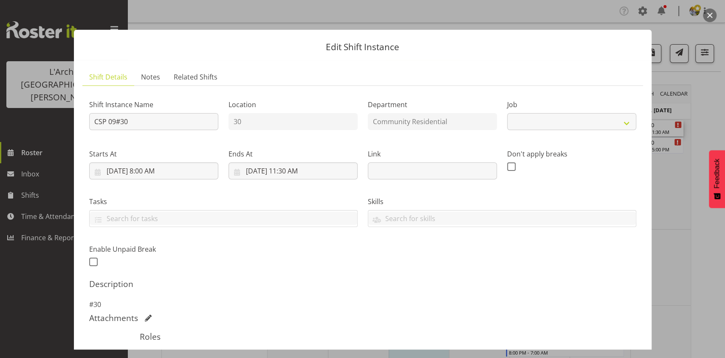
select select "3"
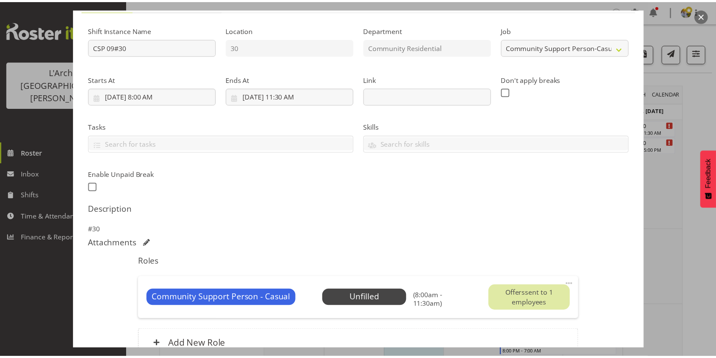
scroll to position [130, 0]
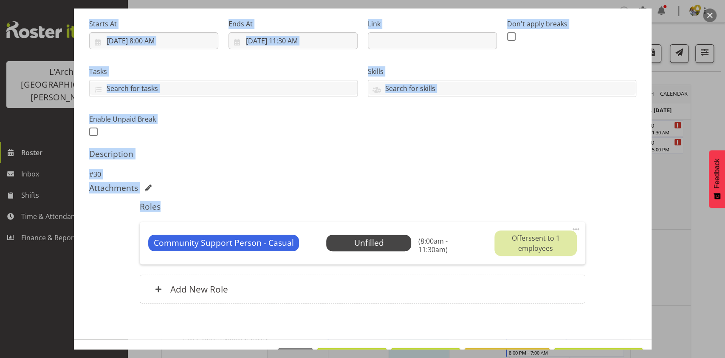
drag, startPoint x: 659, startPoint y: 118, endPoint x: 659, endPoint y: 202, distance: 84.1
click at [659, 202] on div "Edit Shift Instance Shift Details Notes Related Shifts Shift Instance Name CSP …" at bounding box center [362, 178] width 595 height 341
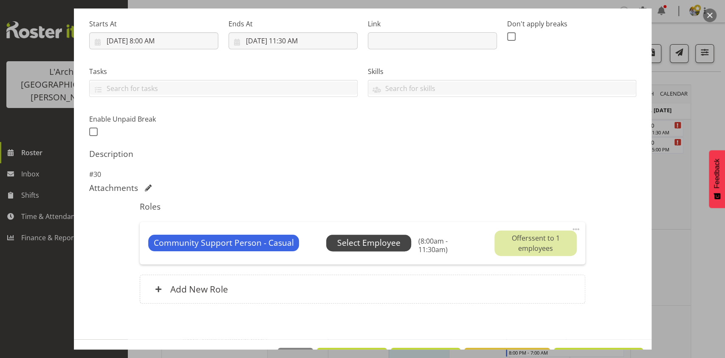
click at [351, 237] on span "Select Employee" at bounding box center [368, 243] width 63 height 12
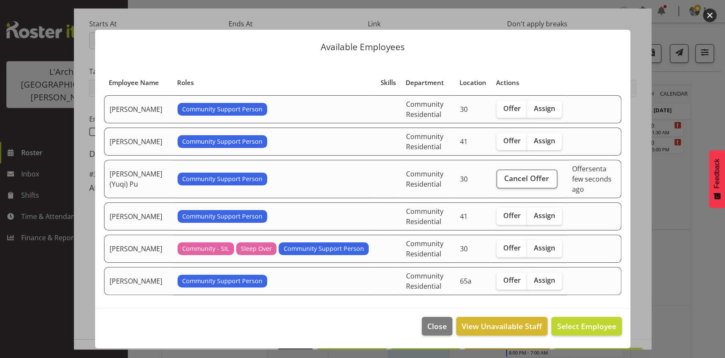
click at [711, 11] on button "button" at bounding box center [710, 15] width 14 height 14
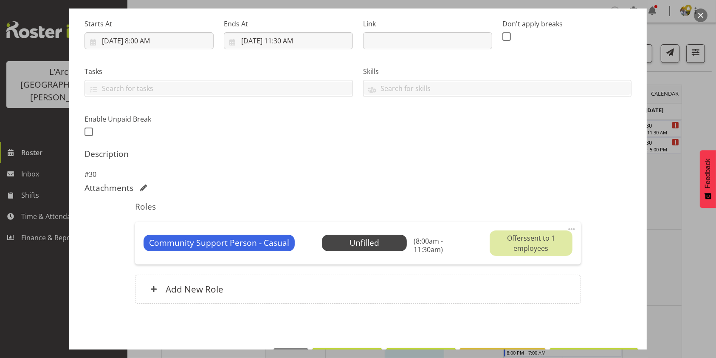
click at [704, 12] on button "button" at bounding box center [701, 15] width 14 height 14
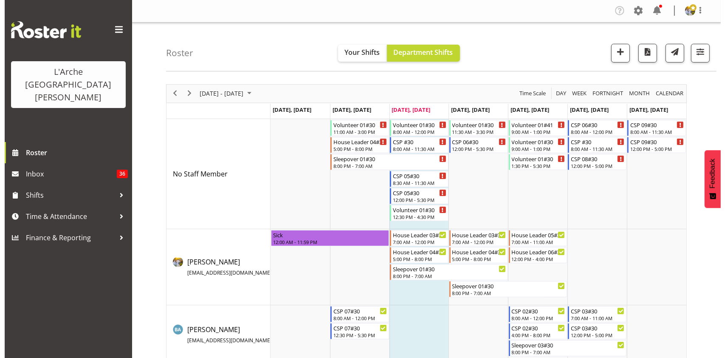
scroll to position [0, 0]
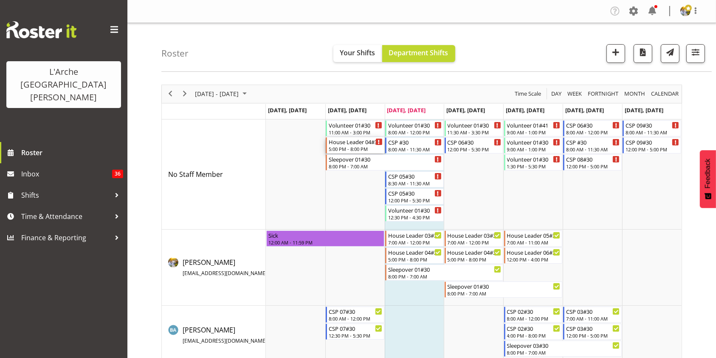
click at [350, 148] on div "5:00 PM - 8:00 PM" at bounding box center [356, 148] width 54 height 7
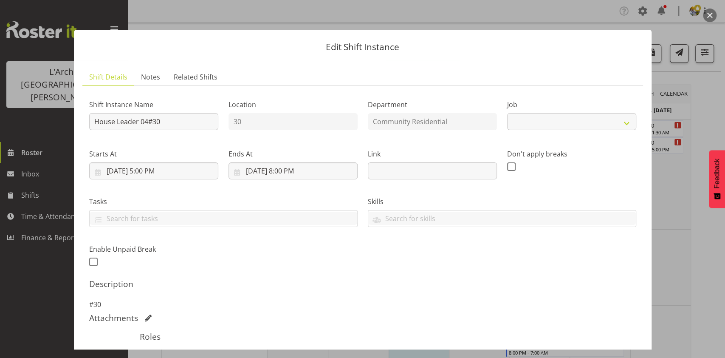
select select "1"
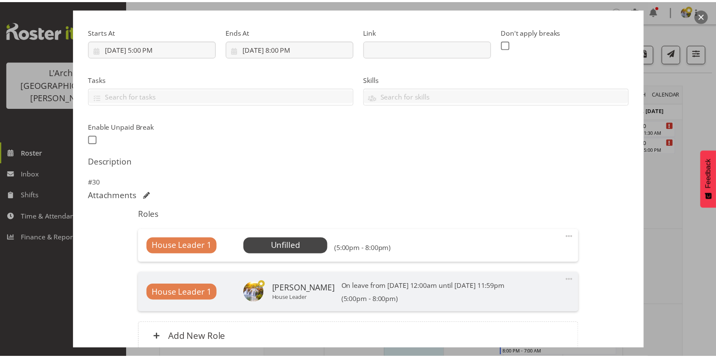
scroll to position [200, 0]
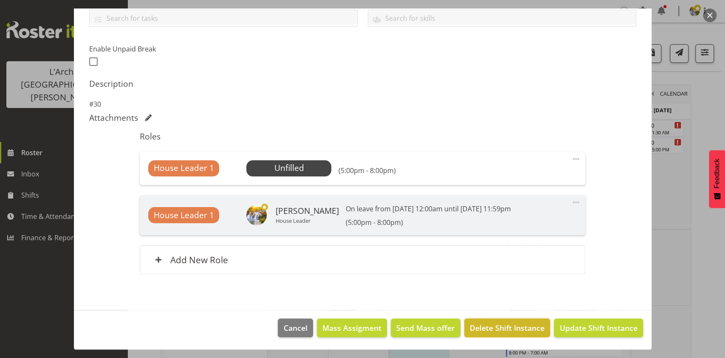
click at [475, 332] on span "Delete Shift Instance" at bounding box center [507, 327] width 75 height 11
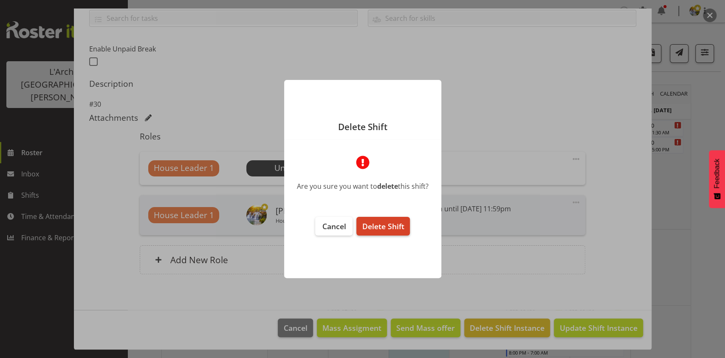
click at [378, 235] on button "Delete Shift" at bounding box center [382, 226] width 53 height 19
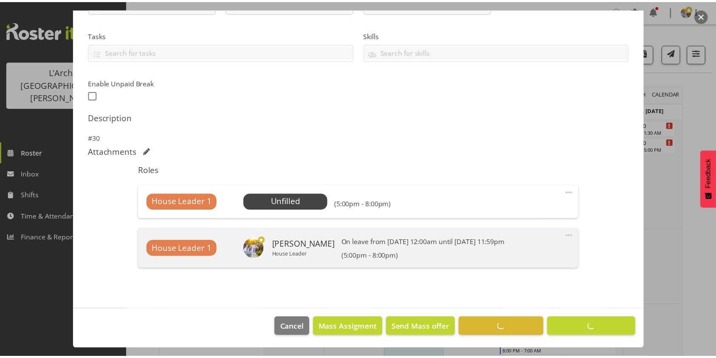
scroll to position [167, 0]
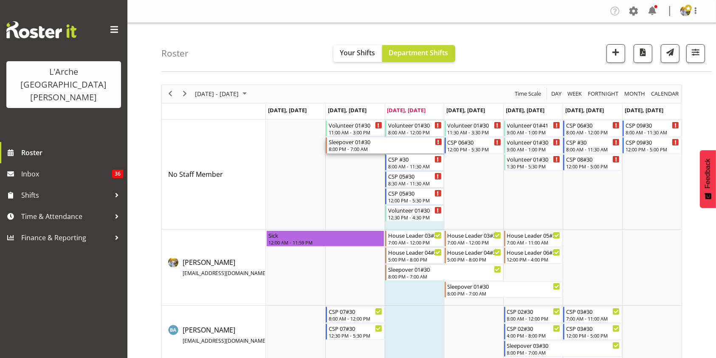
click at [343, 148] on div "8:00 PM - 7:00 AM" at bounding box center [385, 148] width 113 height 7
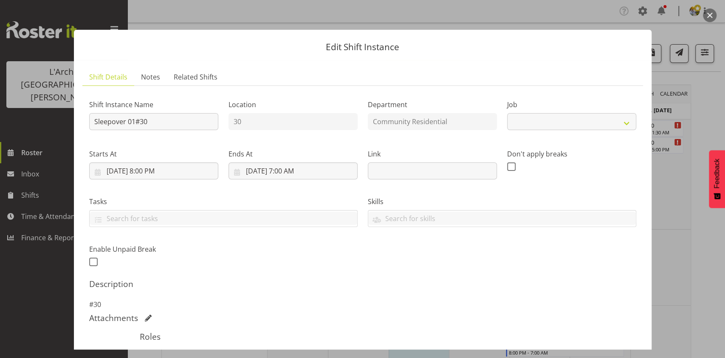
select select "1"
click at [713, 15] on button "button" at bounding box center [710, 15] width 14 height 14
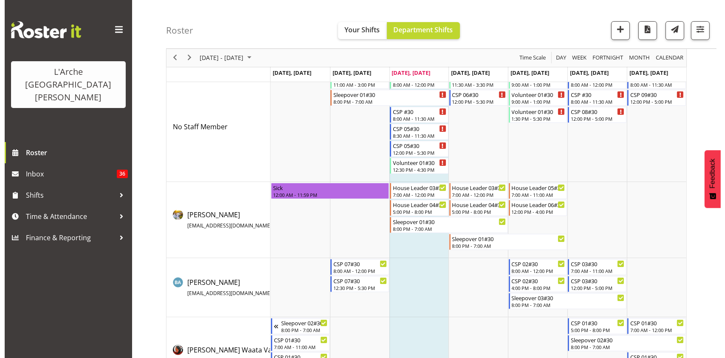
scroll to position [0, 0]
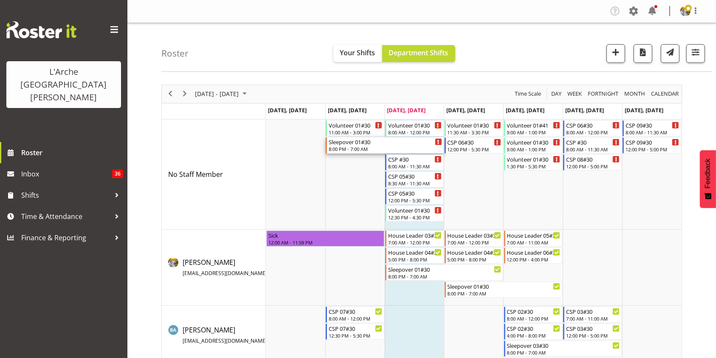
click at [364, 144] on div "Sleepover 01#30" at bounding box center [385, 141] width 113 height 8
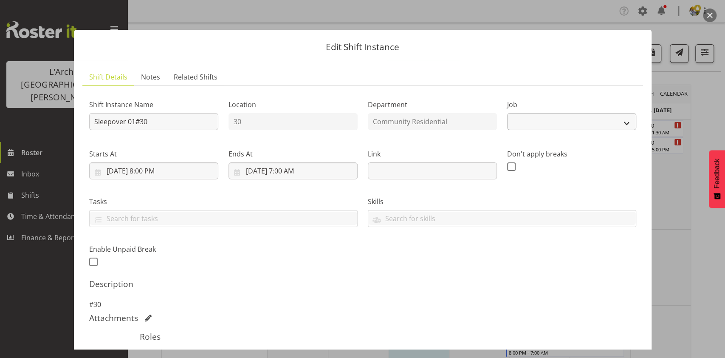
select select "1"
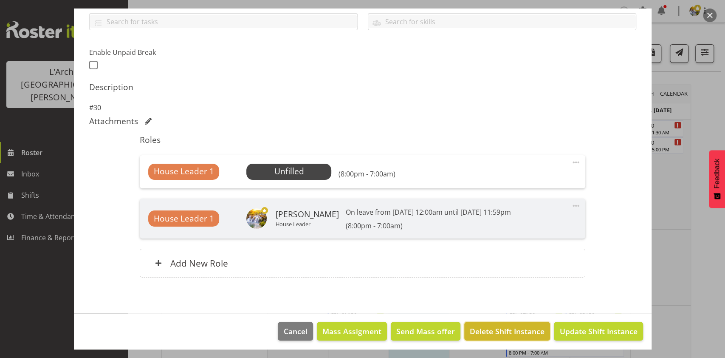
click at [476, 336] on span "Delete Shift Instance" at bounding box center [507, 330] width 75 height 11
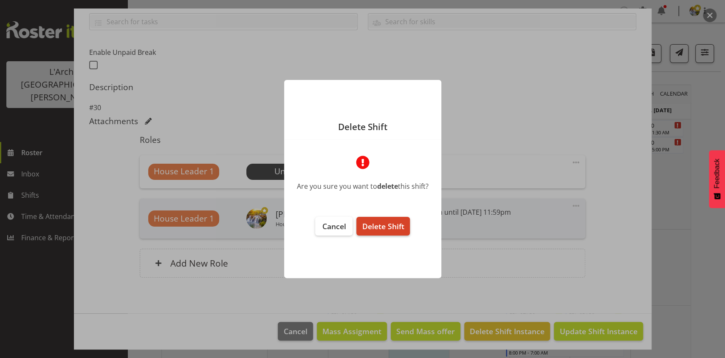
click at [384, 229] on span "Delete Shift" at bounding box center [383, 226] width 42 height 10
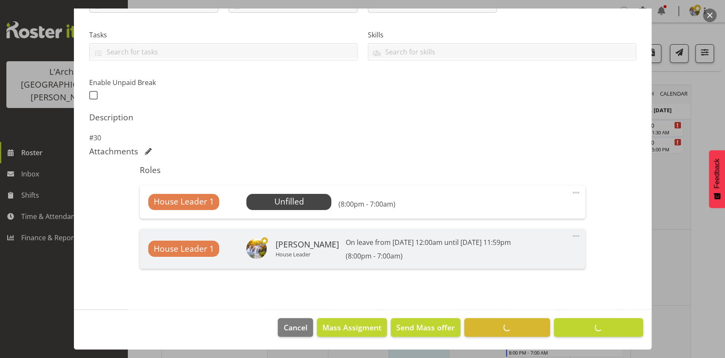
scroll to position [167, 0]
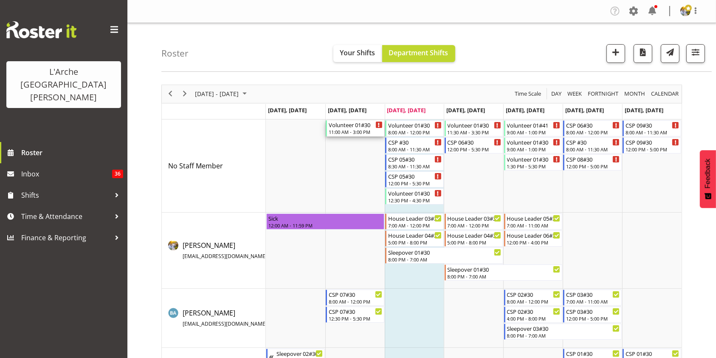
click at [352, 127] on div "Volunteer 01#30" at bounding box center [356, 124] width 54 height 8
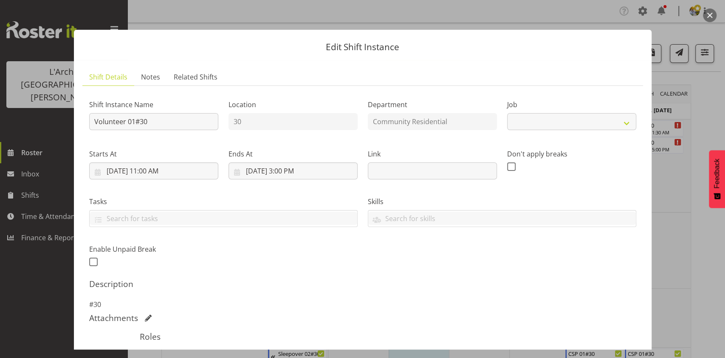
select select "4550"
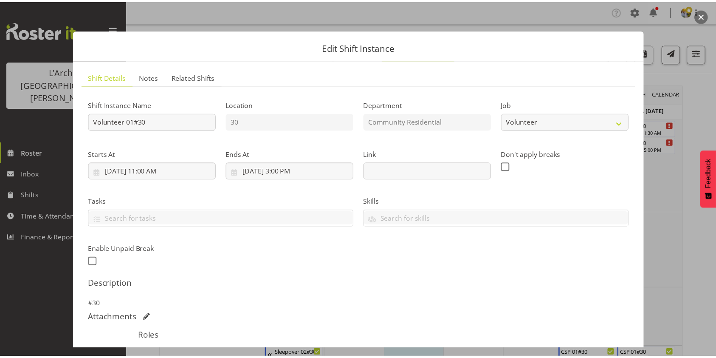
scroll to position [149, 0]
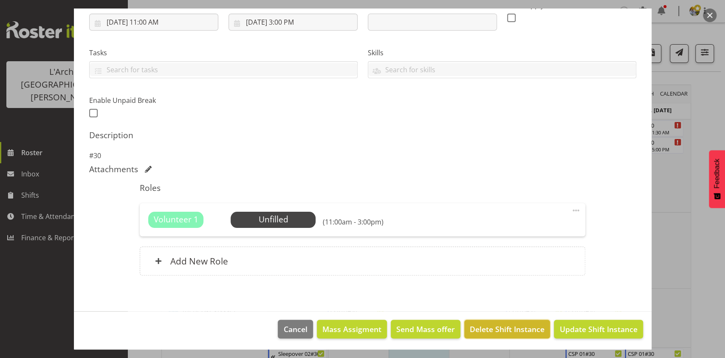
click at [487, 328] on span "Delete Shift Instance" at bounding box center [507, 328] width 75 height 11
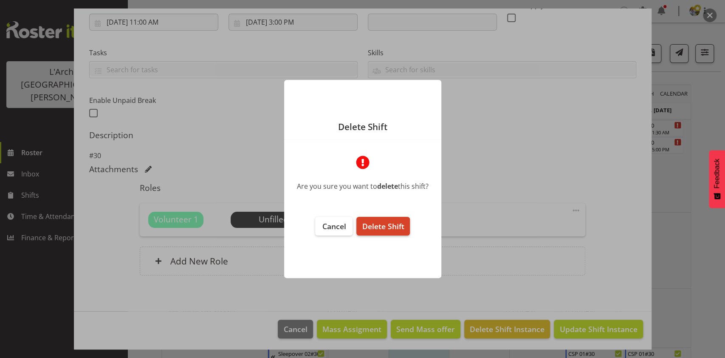
click at [379, 226] on span "Delete Shift" at bounding box center [383, 226] width 42 height 10
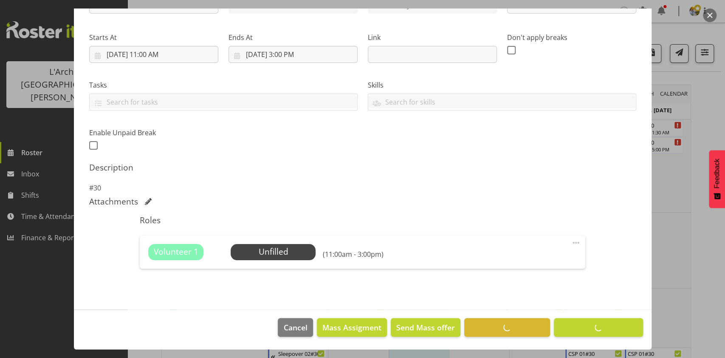
scroll to position [116, 0]
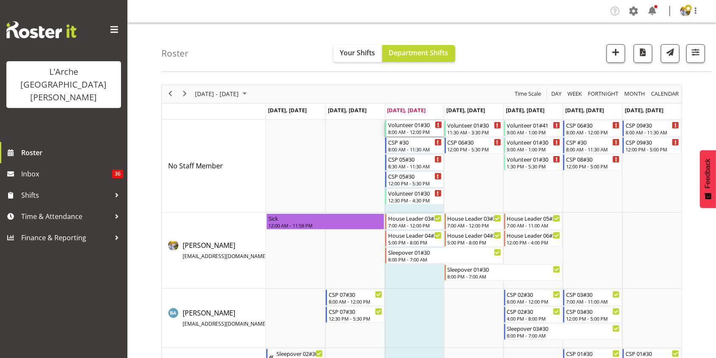
click at [400, 131] on div "8:00 AM - 12:00 PM" at bounding box center [415, 131] width 54 height 7
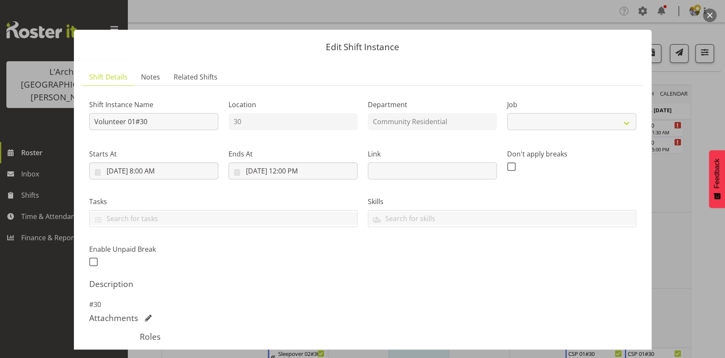
select select "4550"
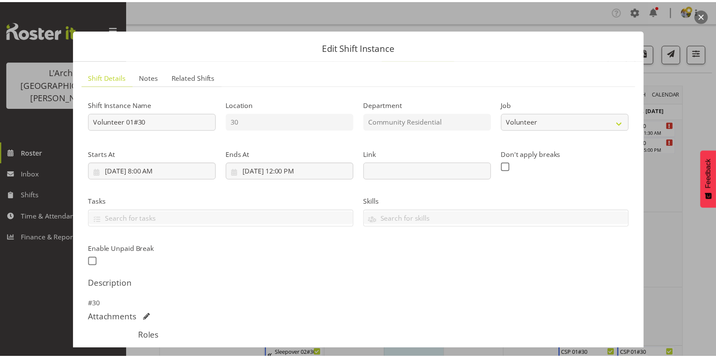
scroll to position [150, 0]
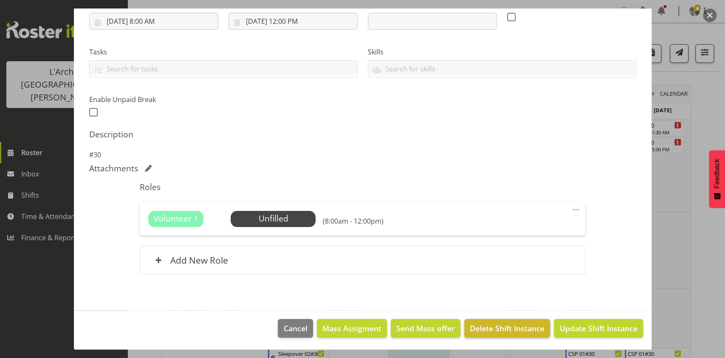
click at [489, 328] on span "Delete Shift Instance" at bounding box center [507, 327] width 75 height 11
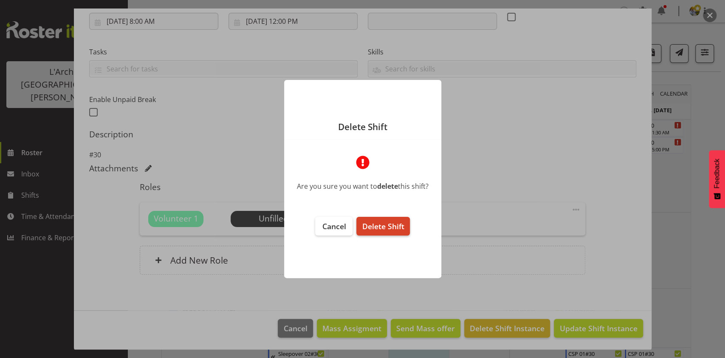
click at [389, 227] on span "Delete Shift" at bounding box center [383, 226] width 42 height 10
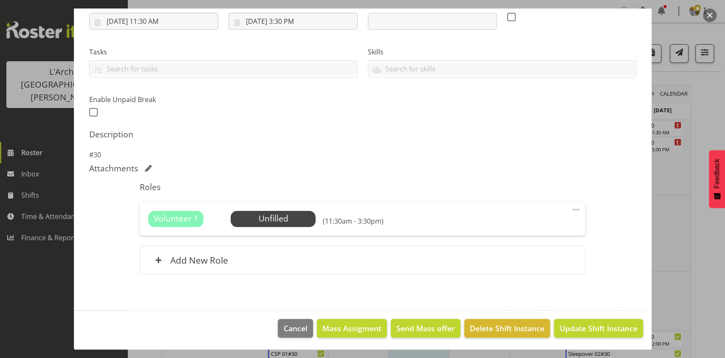
select select "4550"
click at [488, 331] on span "Delete Shift Instance" at bounding box center [507, 327] width 75 height 11
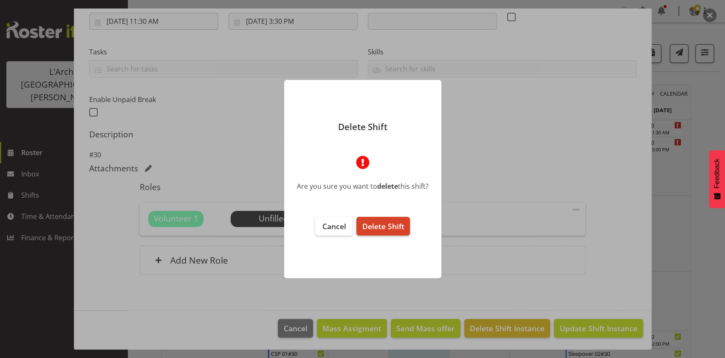
click at [394, 226] on span "Delete Shift" at bounding box center [383, 226] width 42 height 10
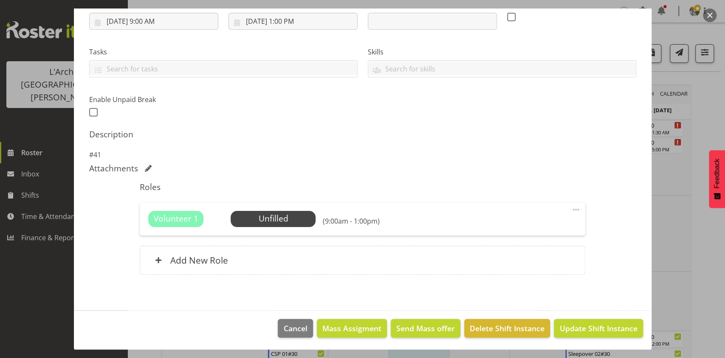
select select "4550"
click at [493, 327] on span "Delete Shift Instance" at bounding box center [507, 327] width 75 height 11
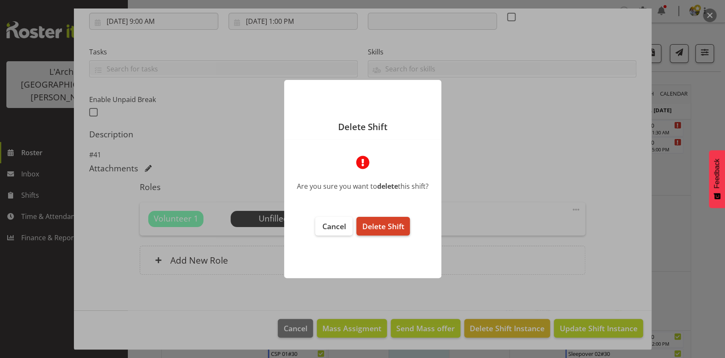
click at [398, 231] on button "Delete Shift" at bounding box center [382, 226] width 53 height 19
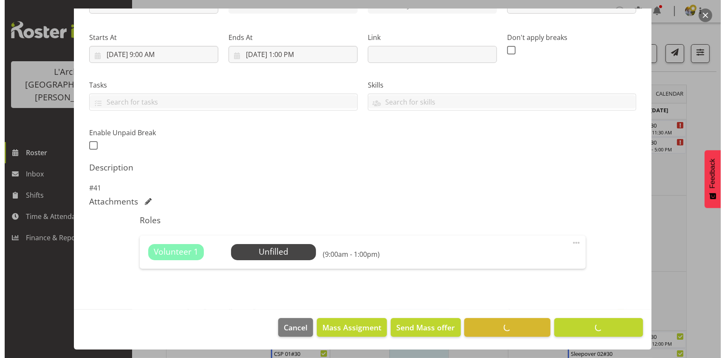
scroll to position [116, 0]
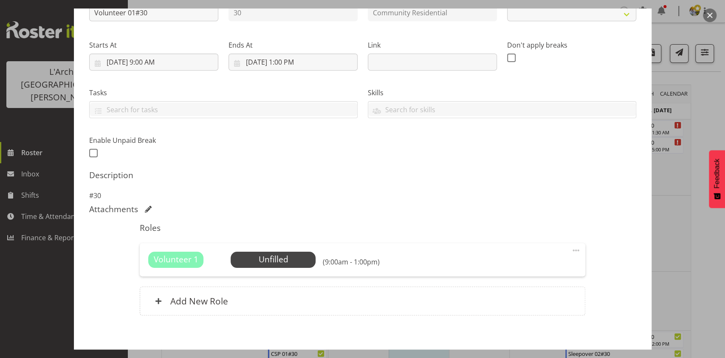
select select "4550"
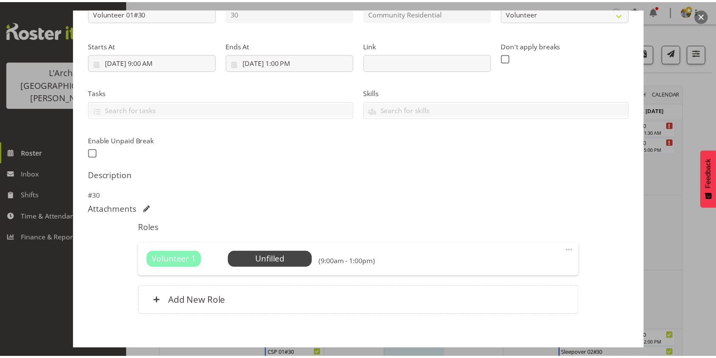
scroll to position [150, 0]
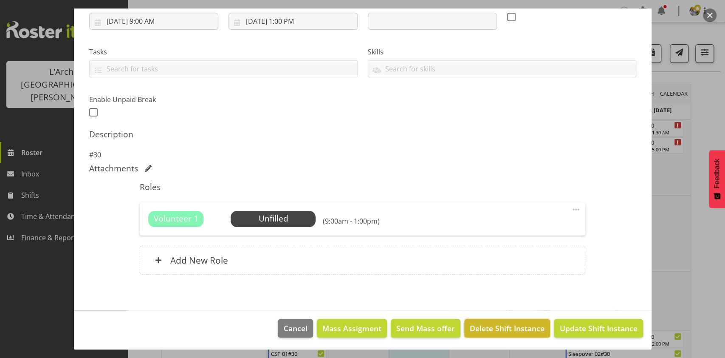
click at [486, 329] on span "Delete Shift Instance" at bounding box center [507, 327] width 75 height 11
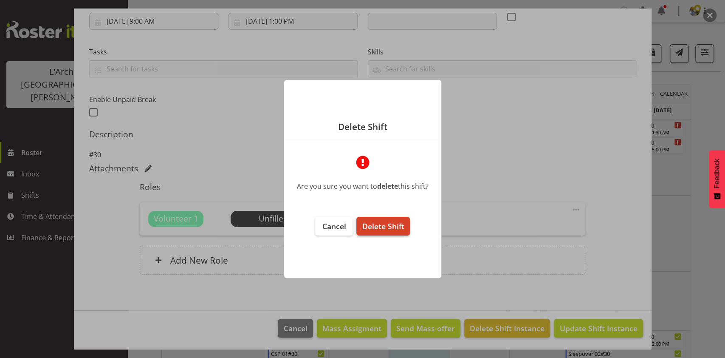
click at [401, 224] on span "Delete Shift" at bounding box center [383, 226] width 42 height 10
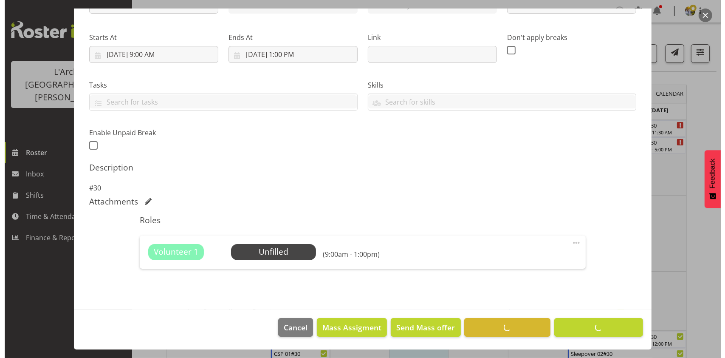
scroll to position [116, 0]
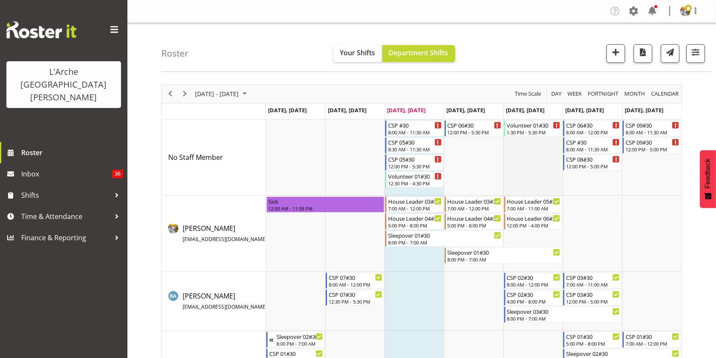
click at [540, 140] on td "Timeline Week of August 20, 2025" at bounding box center [533, 157] width 59 height 76
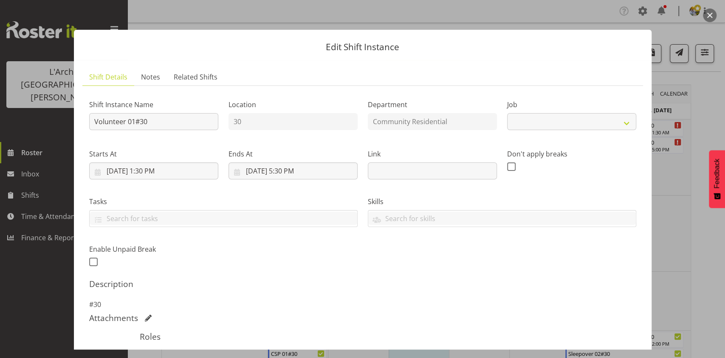
select select "4550"
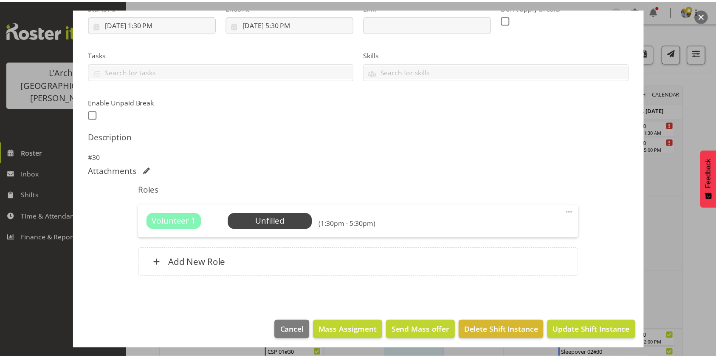
scroll to position [150, 0]
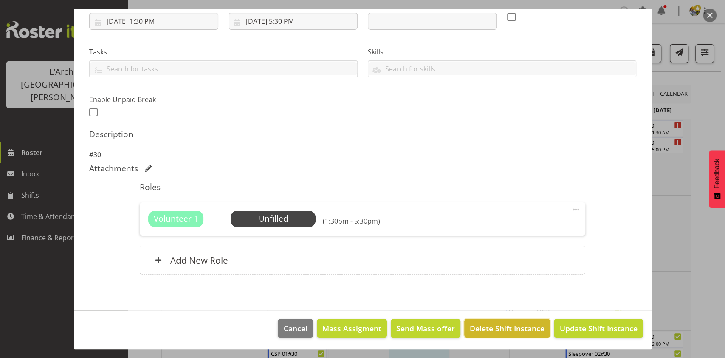
click at [500, 323] on span "Delete Shift Instance" at bounding box center [507, 327] width 75 height 11
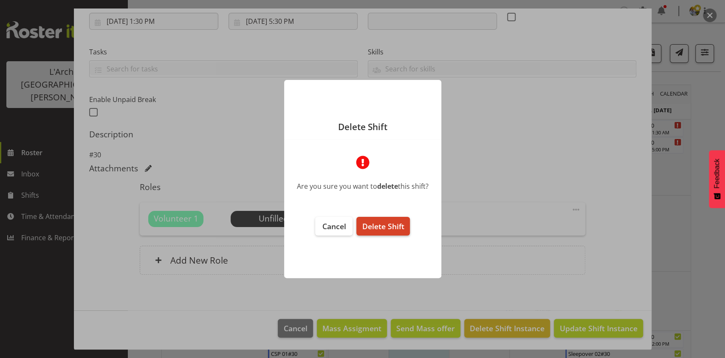
click at [394, 223] on span "Delete Shift" at bounding box center [383, 226] width 42 height 10
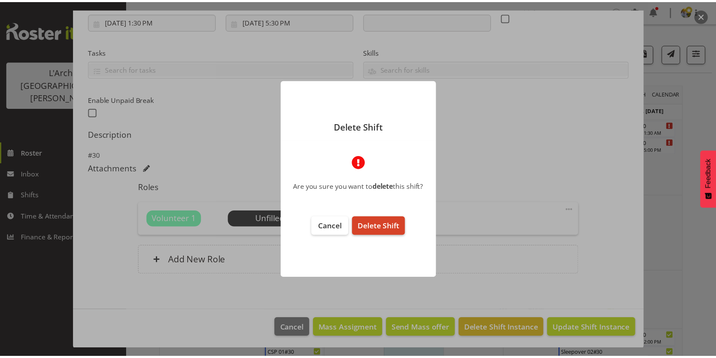
scroll to position [116, 0]
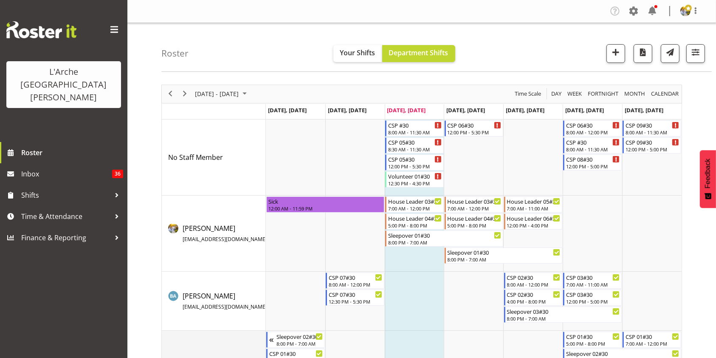
click at [192, 302] on span "[PERSON_NAME] [EMAIL_ADDRESS][DOMAIN_NAME] / 022 522 8891" at bounding box center [242, 301] width 119 height 20
click at [184, 94] on span "Next" at bounding box center [185, 93] width 10 height 11
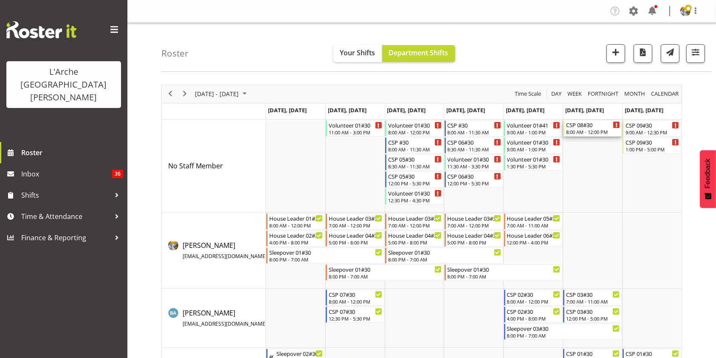
click at [591, 127] on div "CSP 08#30" at bounding box center [593, 124] width 54 height 8
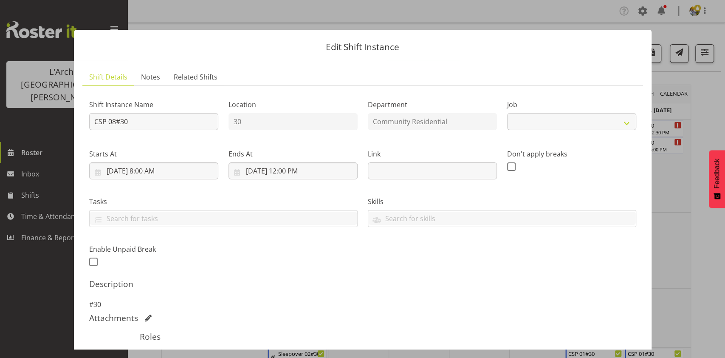
select select "3"
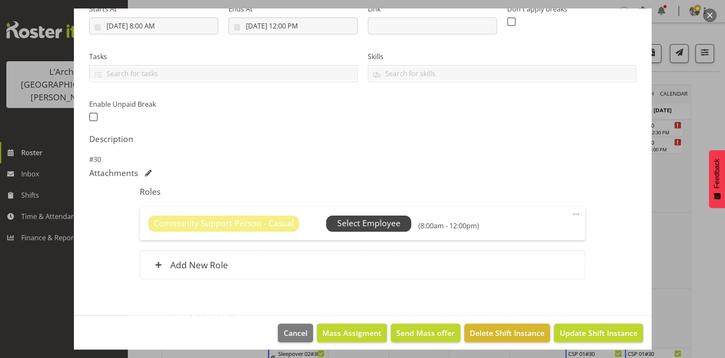
click at [377, 219] on span "Select Employee" at bounding box center [368, 223] width 63 height 12
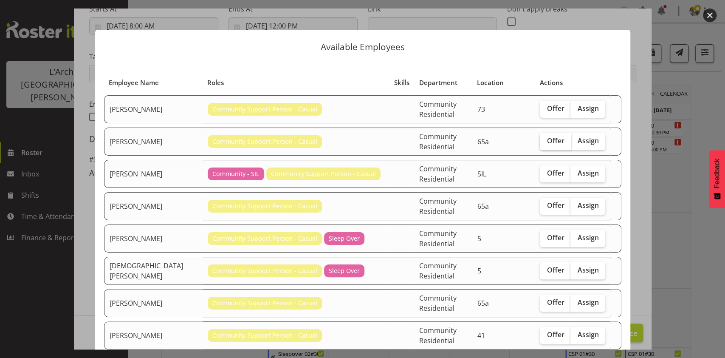
click at [544, 133] on label "Offer" at bounding box center [555, 141] width 31 height 17
click at [544, 138] on input "Offer" at bounding box center [543, 141] width 6 height 6
checkbox input "true"
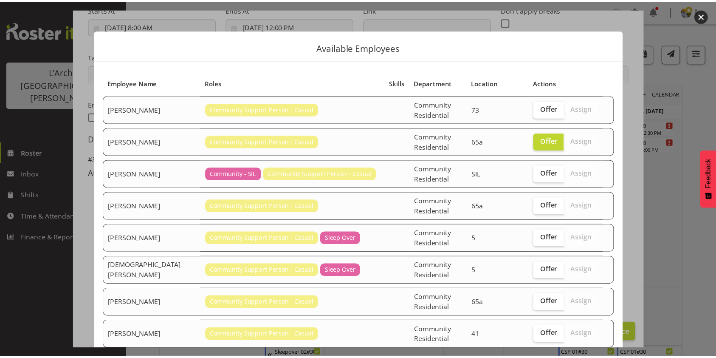
scroll to position [52, 0]
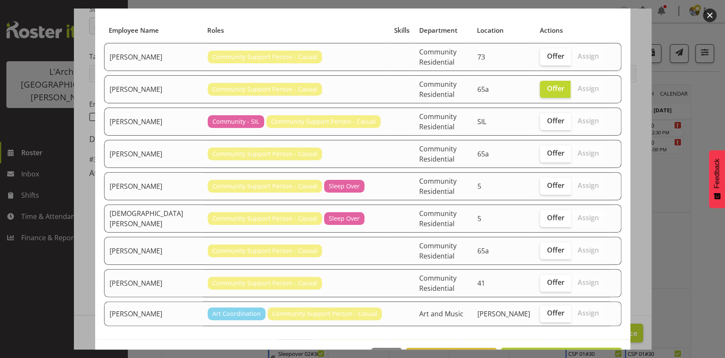
click at [568, 348] on button "Send offer to [PERSON_NAME]" at bounding box center [561, 357] width 121 height 19
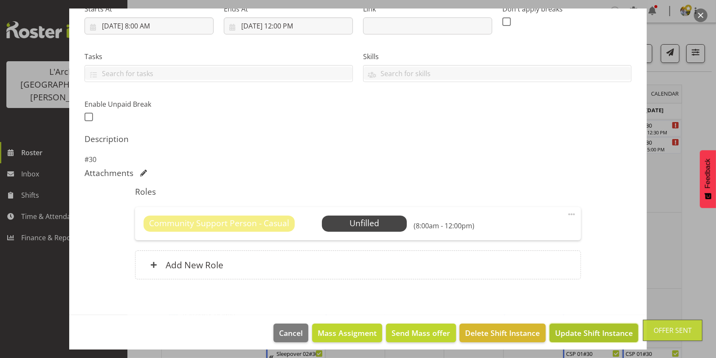
click at [560, 337] on span "Update Shift Instance" at bounding box center [594, 332] width 78 height 11
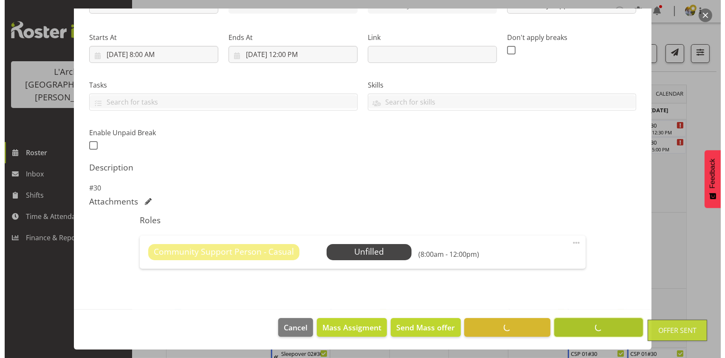
scroll to position [116, 0]
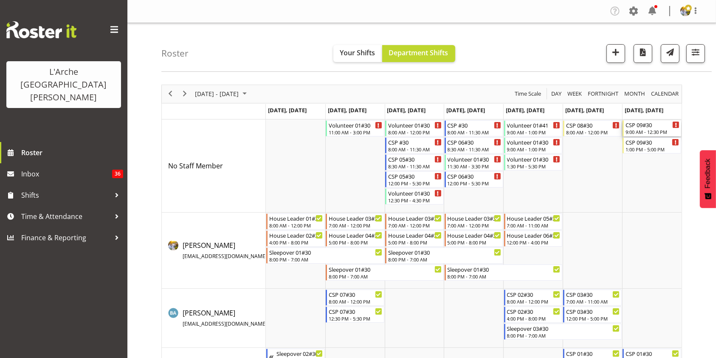
click at [653, 134] on div "9:00 AM - 12:30 PM" at bounding box center [653, 131] width 54 height 7
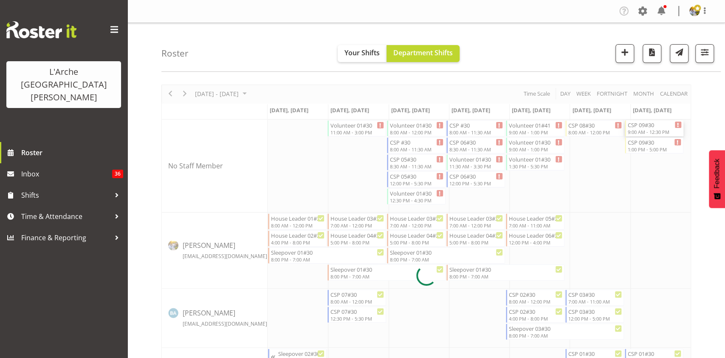
select select
select select "7"
select select "2025"
select select "9"
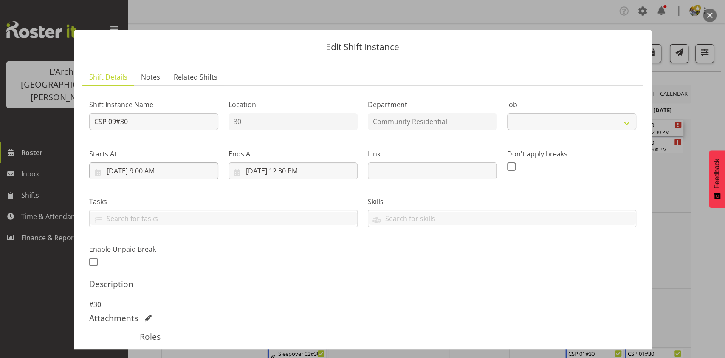
select select "3"
click at [142, 175] on input "[DATE] 9:00 AM" at bounding box center [153, 170] width 129 height 17
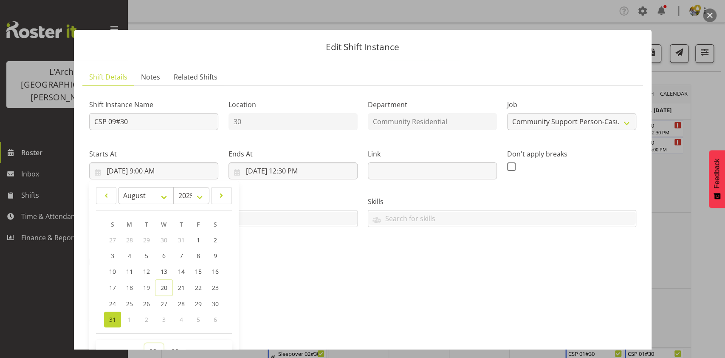
scroll to position [10, 0]
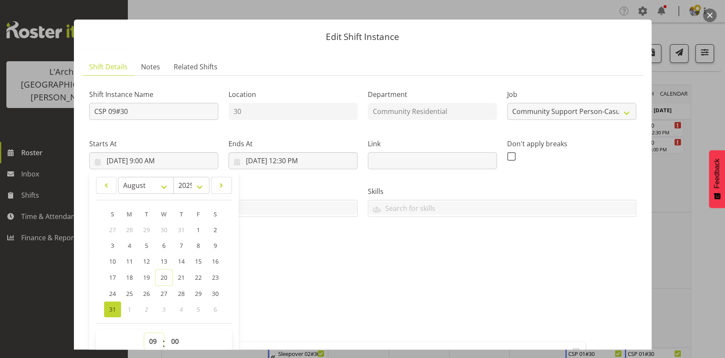
click at [149, 348] on select "00 01 02 03 04 05 06 07 08 09 10 11 12 13 14 15 16 17 18 19 20 21 22 23" at bounding box center [153, 341] width 19 height 17
select select "8"
click at [144, 333] on select "00 01 02 03 04 05 06 07 08 09 10 11 12 13 14 15 16 17 18 19 20 21 22 23" at bounding box center [153, 341] width 19 height 17
type input "[DATE] 8:00 AM"
click at [284, 163] on input "[DATE] 12:30 PM" at bounding box center [293, 160] width 129 height 17
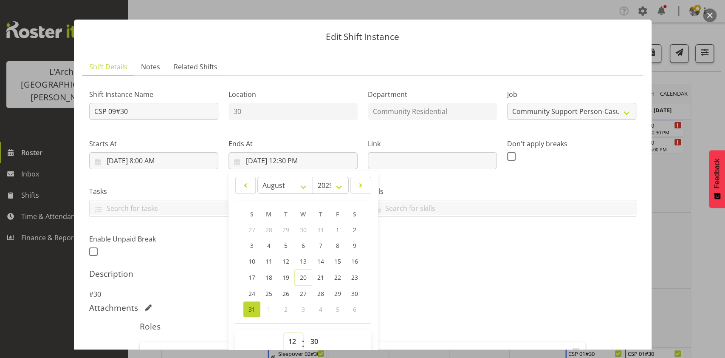
click at [291, 339] on select "00 01 02 03 04 05 06 07 08 09 10 11 12 13 14 15 16 17 18 19 20 21 22 23" at bounding box center [293, 341] width 19 height 17
select select "11"
click at [284, 333] on select "00 01 02 03 04 05 06 07 08 09 10 11 12 13 14 15 16 17 18 19 20 21 22 23" at bounding box center [293, 341] width 19 height 17
type input "[DATE] 11:30 AM"
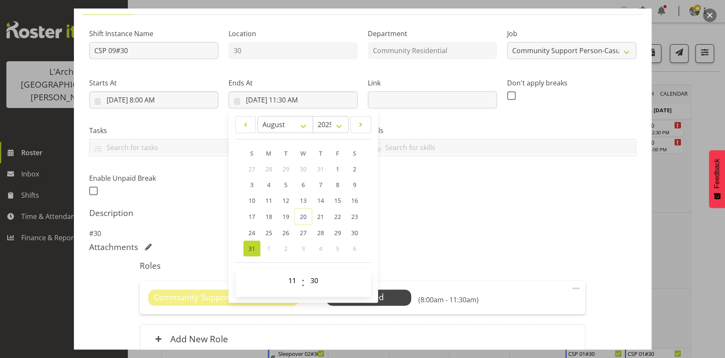
scroll to position [72, 0]
click at [587, 183] on div "Shift Instance Name CSP 09#30 Location 30 Department Community Residential Job …" at bounding box center [362, 109] width 557 height 186
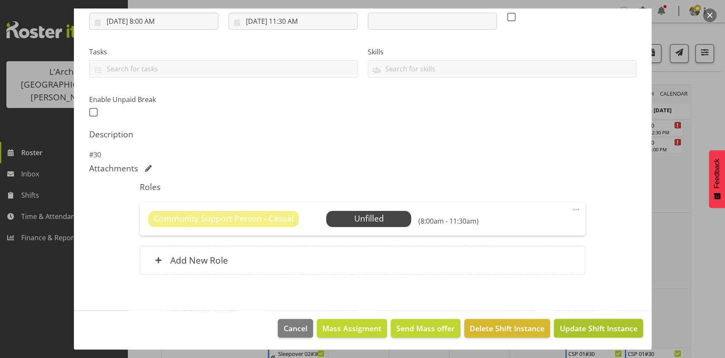
click at [611, 331] on span "Update Shift Instance" at bounding box center [599, 327] width 78 height 11
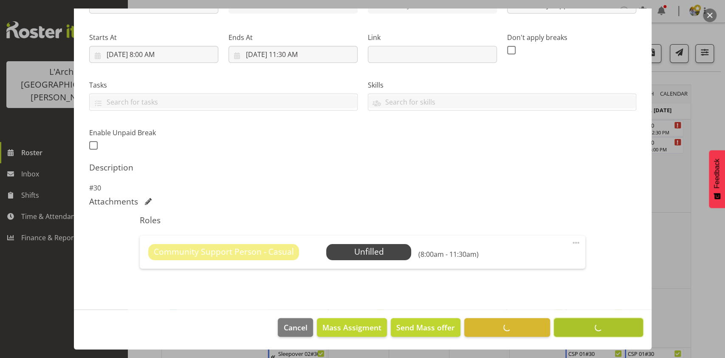
scroll to position [116, 0]
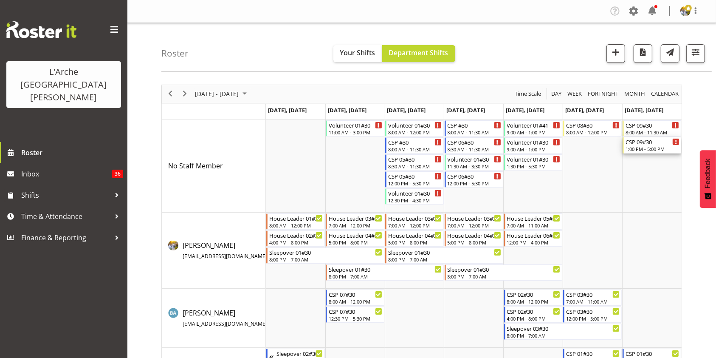
click at [655, 142] on div "CSP 09#30" at bounding box center [653, 141] width 54 height 8
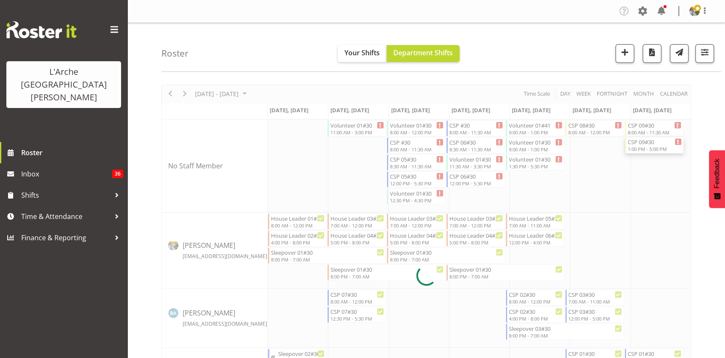
select select
select select "7"
select select "2025"
select select "13"
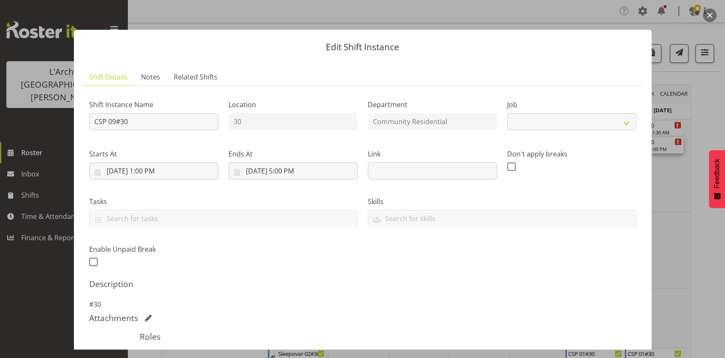
select select "3"
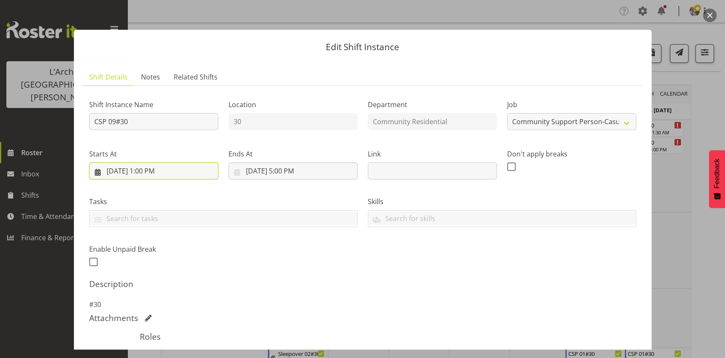
click at [148, 172] on input "[DATE] 1:00 PM" at bounding box center [153, 170] width 129 height 17
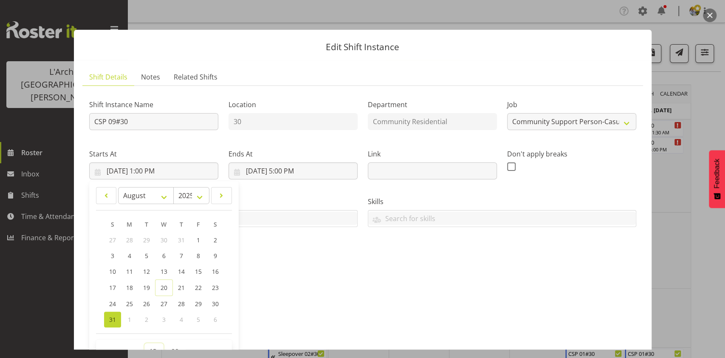
click at [151, 345] on select "00 01 02 03 04 05 06 07 08 09 10 11 12 13 14 15 16 17 18 19 20 21 22 23" at bounding box center [153, 351] width 19 height 17
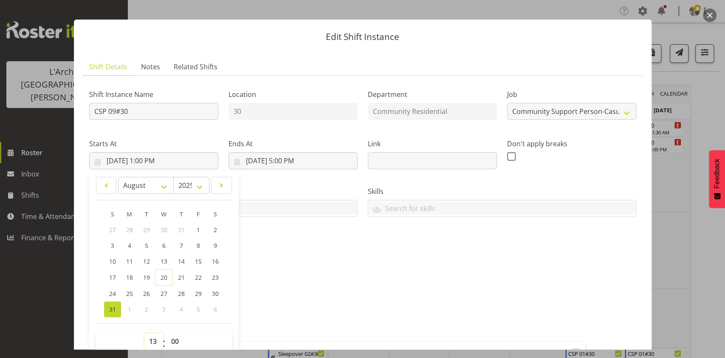
select select "12"
click at [144, 333] on select "00 01 02 03 04 05 06 07 08 09 10 11 12 13 14 15 16 17 18 19 20 21 22 23" at bounding box center [153, 341] width 19 height 17
type input "[DATE] 12:00 PM"
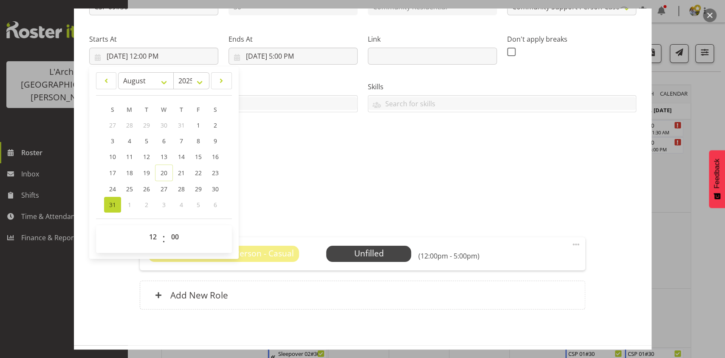
scroll to position [124, 0]
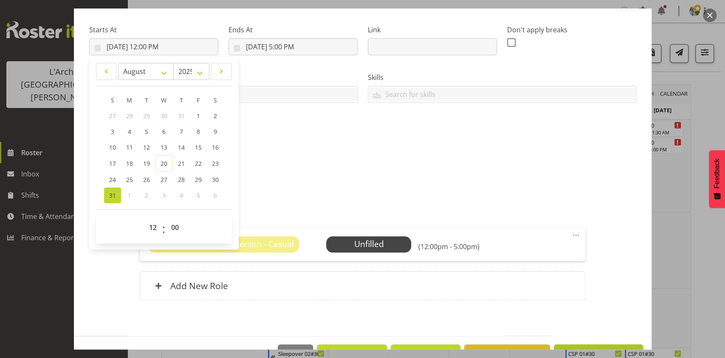
click at [598, 346] on button "Update Shift Instance" at bounding box center [598, 353] width 89 height 19
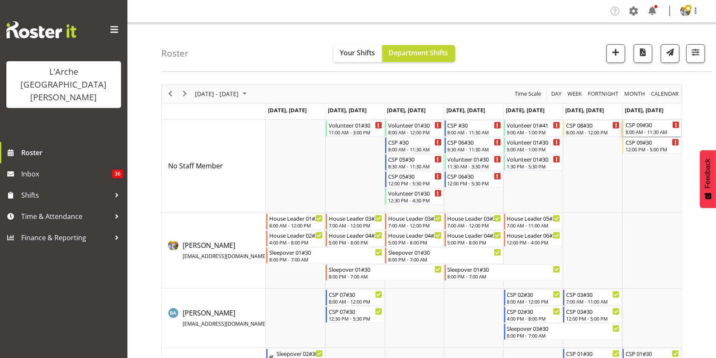
click at [641, 131] on div "8:00 AM - 11:30 AM" at bounding box center [653, 131] width 54 height 7
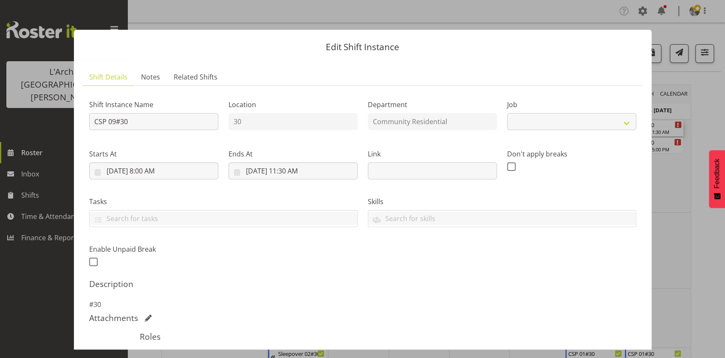
select select "3"
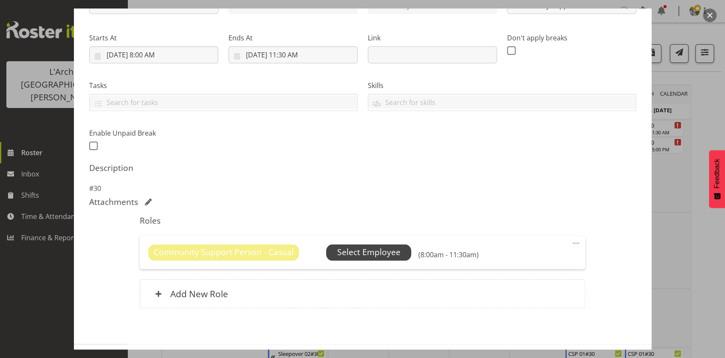
click at [359, 252] on span "Select Employee" at bounding box center [368, 252] width 63 height 12
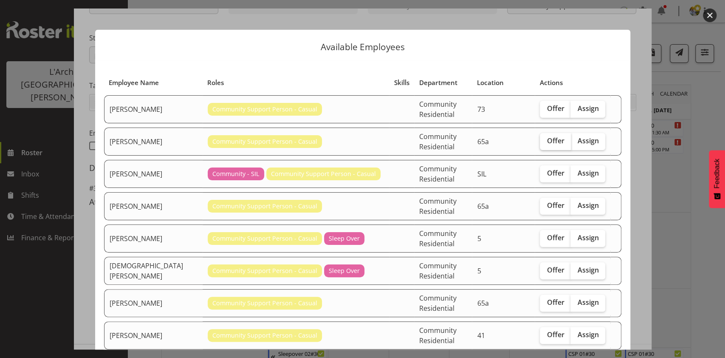
click at [547, 136] on span "Offer" at bounding box center [555, 140] width 17 height 8
click at [546, 138] on input "Offer" at bounding box center [543, 141] width 6 height 6
checkbox input "true"
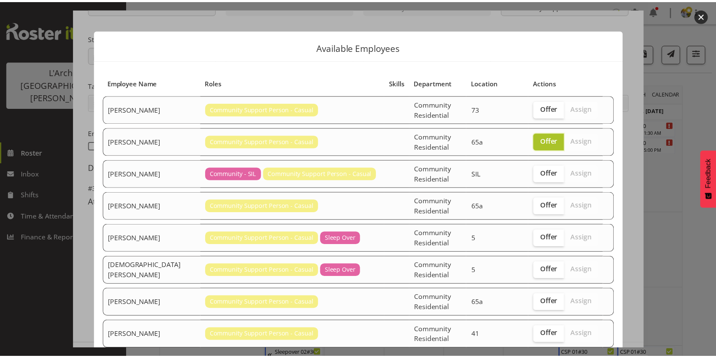
scroll to position [52, 0]
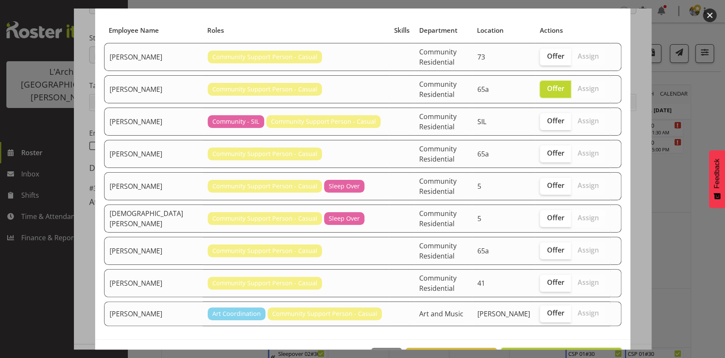
click at [587, 352] on span "Send offer to [PERSON_NAME]" at bounding box center [561, 357] width 110 height 10
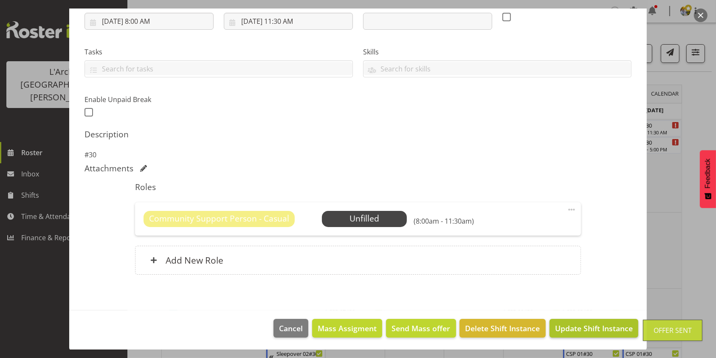
click at [600, 323] on span "Update Shift Instance" at bounding box center [594, 327] width 78 height 11
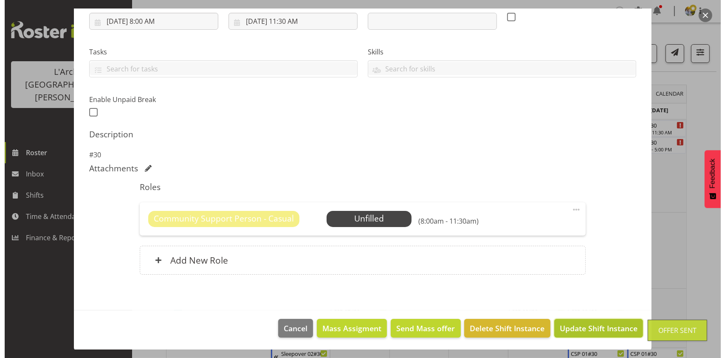
scroll to position [116, 0]
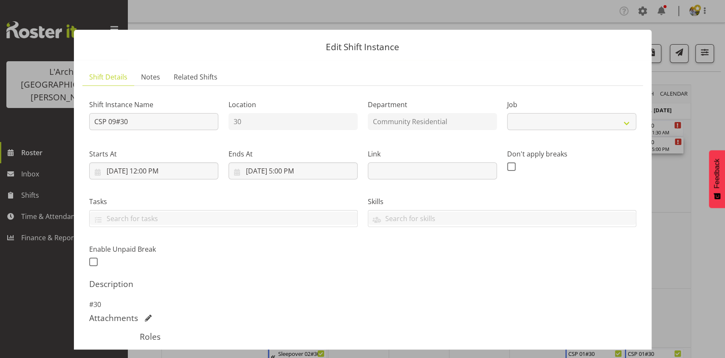
select select "3"
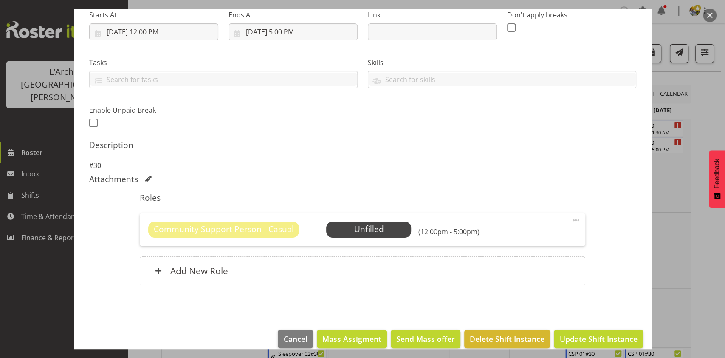
scroll to position [141, 0]
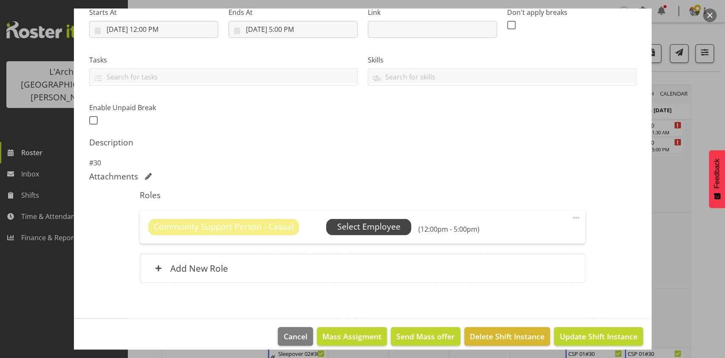
click at [367, 226] on span "Select Employee" at bounding box center [368, 227] width 63 height 12
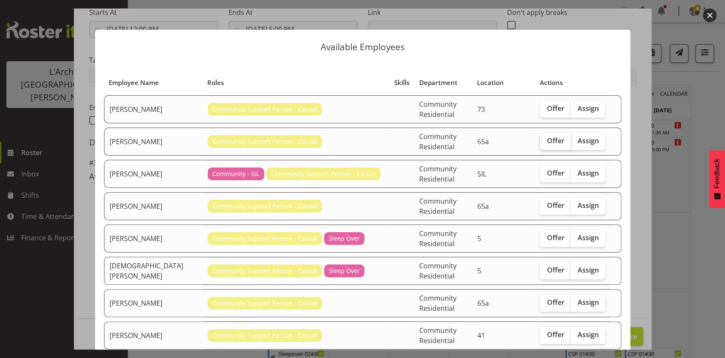
click at [547, 136] on span "Offer" at bounding box center [555, 140] width 17 height 8
click at [546, 138] on input "Offer" at bounding box center [543, 141] width 6 height 6
checkbox input "true"
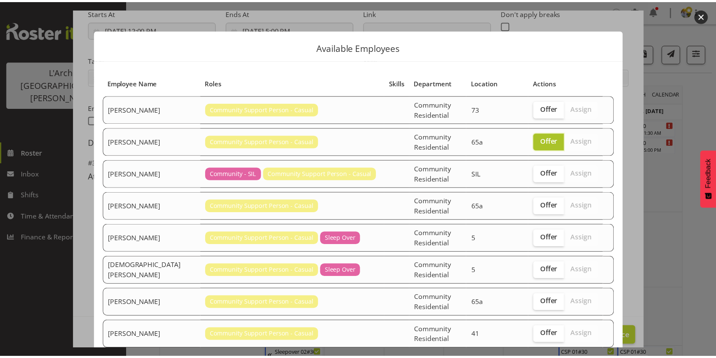
scroll to position [52, 0]
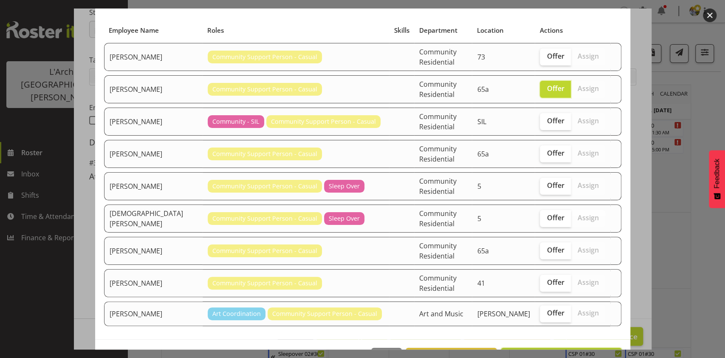
click at [588, 352] on span "Send offer to [PERSON_NAME]" at bounding box center [561, 357] width 110 height 10
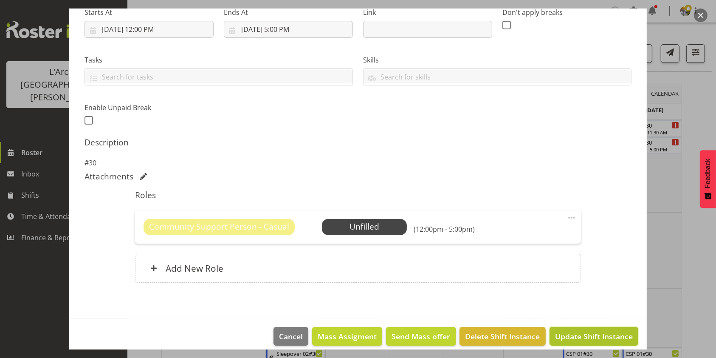
click at [598, 335] on span "Update Shift Instance" at bounding box center [594, 336] width 78 height 11
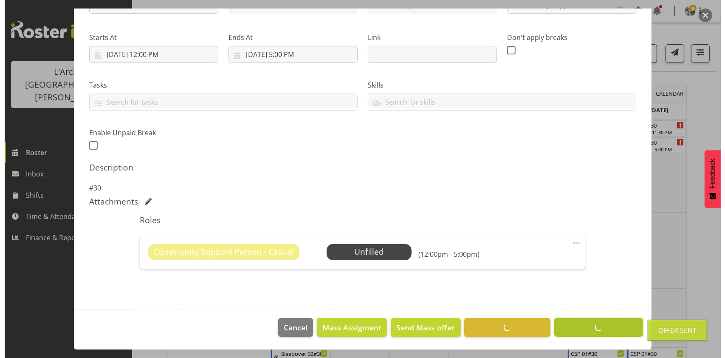
scroll to position [116, 0]
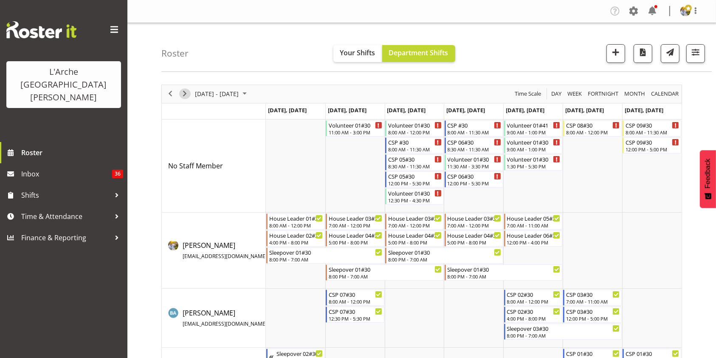
click at [184, 94] on span "Next" at bounding box center [185, 93] width 10 height 11
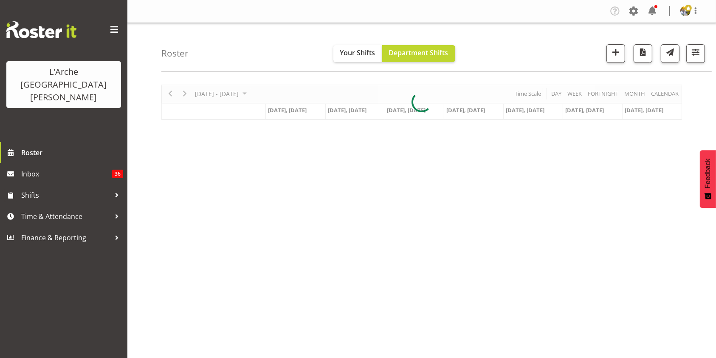
click at [171, 95] on div at bounding box center [421, 102] width 521 height 35
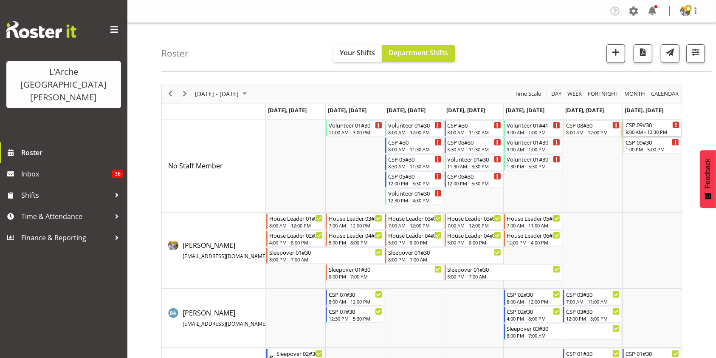
click at [640, 127] on div "CSP 09#30" at bounding box center [653, 124] width 54 height 8
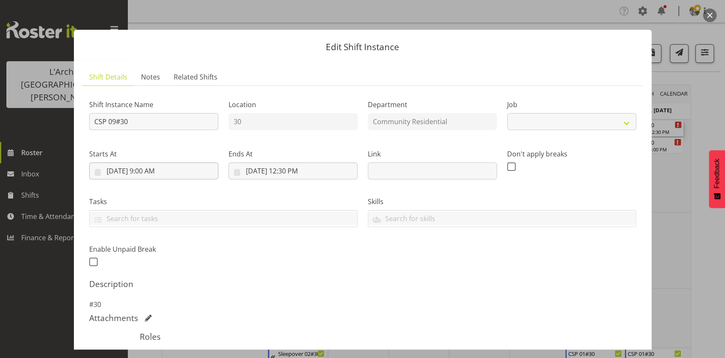
select select "3"
click at [704, 15] on button "button" at bounding box center [710, 15] width 14 height 14
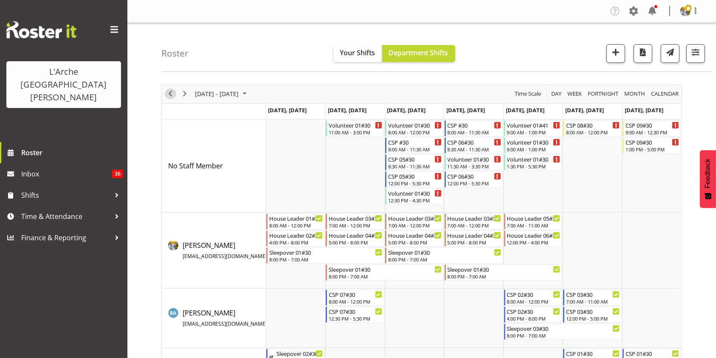
click at [173, 95] on span "Previous" at bounding box center [170, 93] width 10 height 11
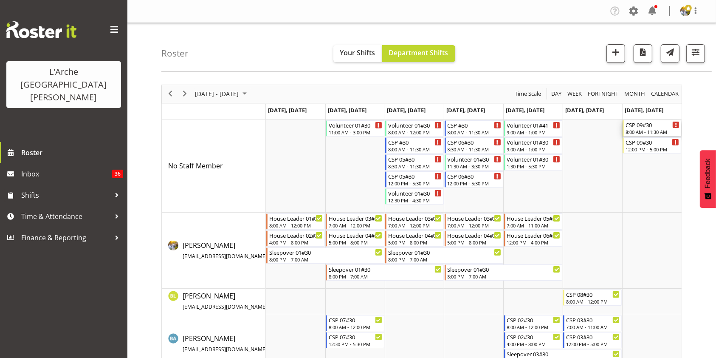
click at [655, 134] on div "8:00 AM - 11:30 AM" at bounding box center [653, 131] width 54 height 7
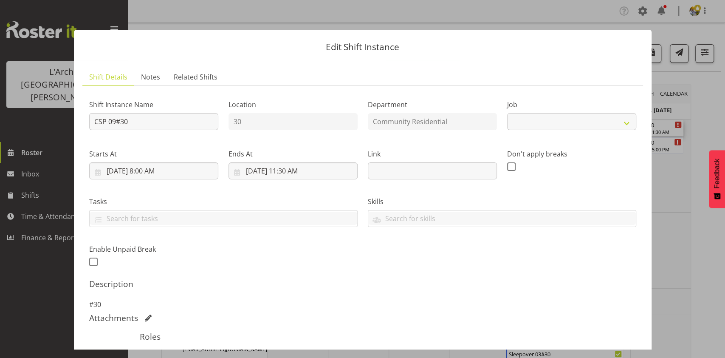
select select "3"
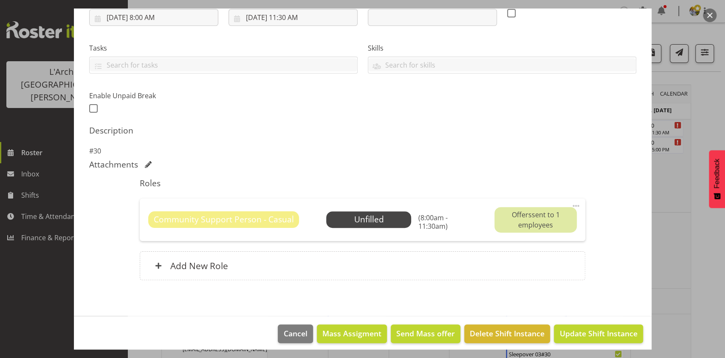
scroll to position [159, 0]
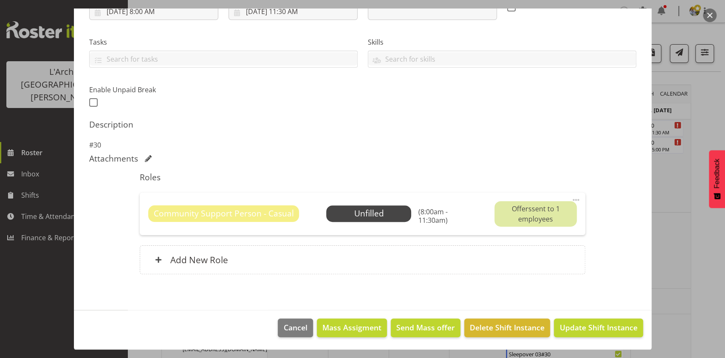
click at [571, 198] on span at bounding box center [576, 200] width 10 height 10
drag, startPoint x: 501, startPoint y: 229, endPoint x: 506, endPoint y: 218, distance: 11.8
click at [506, 218] on div "Edit Cover Role Delete" at bounding box center [541, 233] width 82 height 53
click at [503, 217] on link "Edit" at bounding box center [541, 218] width 82 height 15
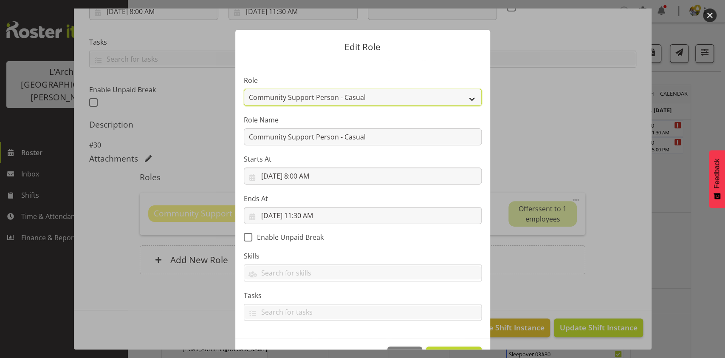
click at [411, 97] on select "Area Manager Art Coordination Community - SIL Community Leader Community Suppor…" at bounding box center [363, 97] width 238 height 17
select select "13"
click at [244, 89] on select "Area Manager Art Coordination Community - SIL Community Leader Community Suppor…" at bounding box center [363, 97] width 238 height 17
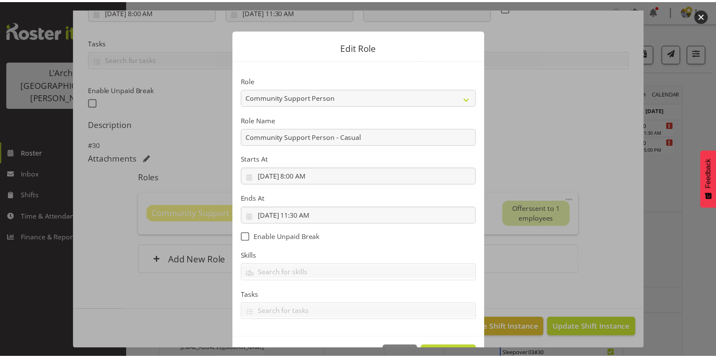
scroll to position [28, 0]
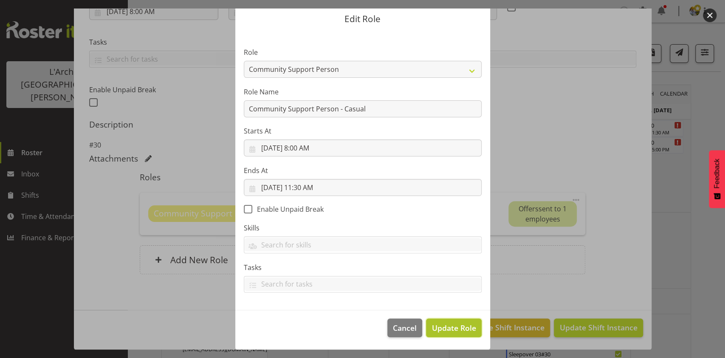
click at [455, 325] on span "Update Role" at bounding box center [454, 327] width 44 height 11
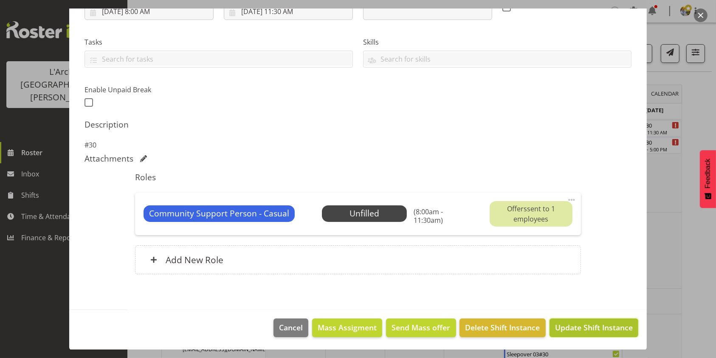
click at [565, 325] on span "Update Shift Instance" at bounding box center [594, 327] width 78 height 11
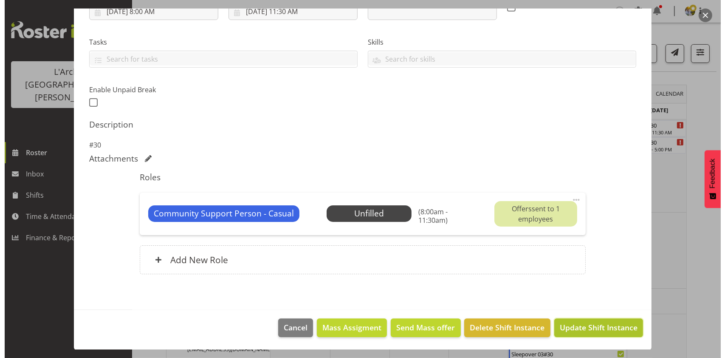
scroll to position [125, 0]
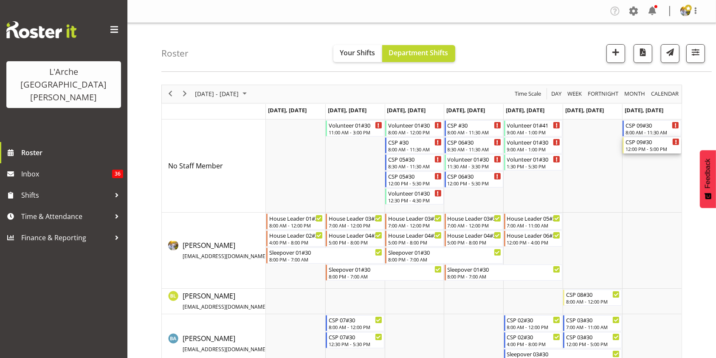
click at [648, 151] on div "12:00 PM - 5:00 PM" at bounding box center [653, 148] width 54 height 7
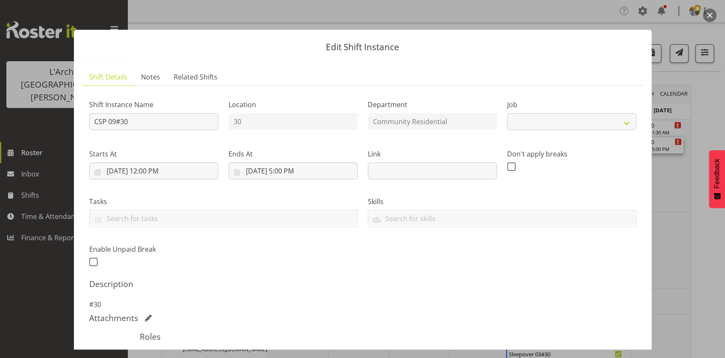
select select "3"
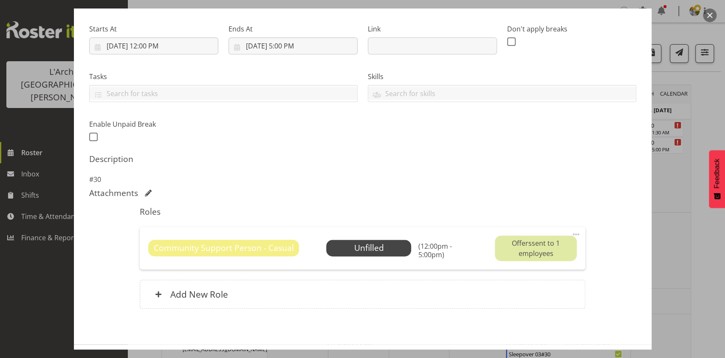
click at [571, 232] on span at bounding box center [576, 234] width 10 height 10
click at [508, 258] on link "Edit" at bounding box center [541, 252] width 82 height 15
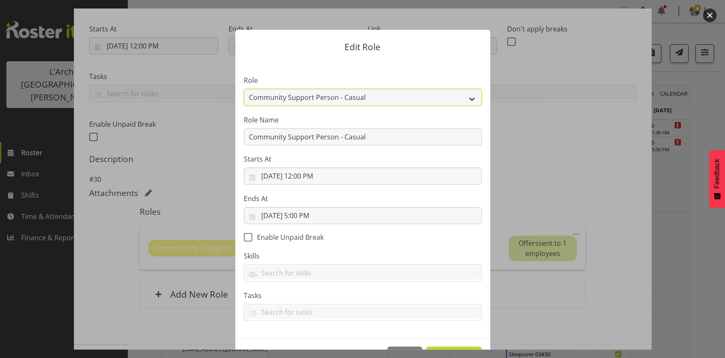
click at [333, 93] on select "Area Manager Art Coordination Community - SIL Community Leader Community Suppor…" at bounding box center [363, 97] width 238 height 17
select select "13"
click at [244, 89] on select "Area Manager Art Coordination Community - SIL Community Leader Community Suppor…" at bounding box center [363, 97] width 238 height 17
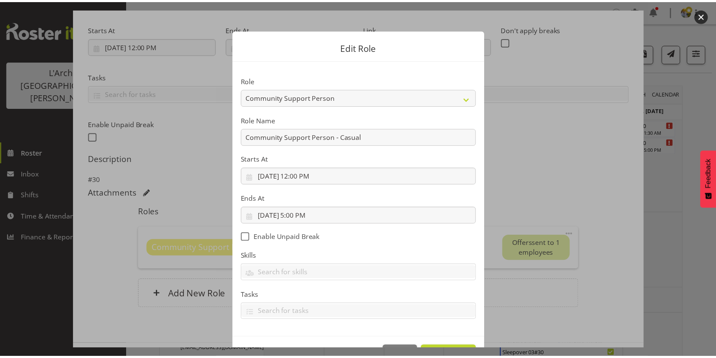
scroll to position [28, 0]
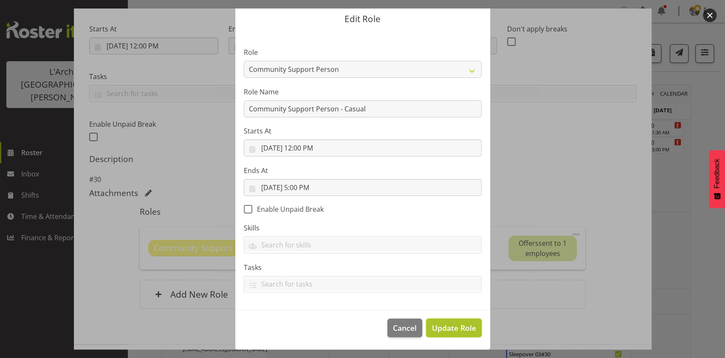
click at [437, 327] on span "Update Role" at bounding box center [454, 327] width 44 height 11
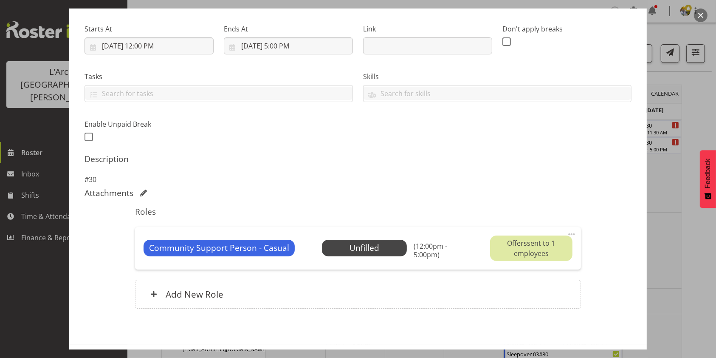
scroll to position [159, 0]
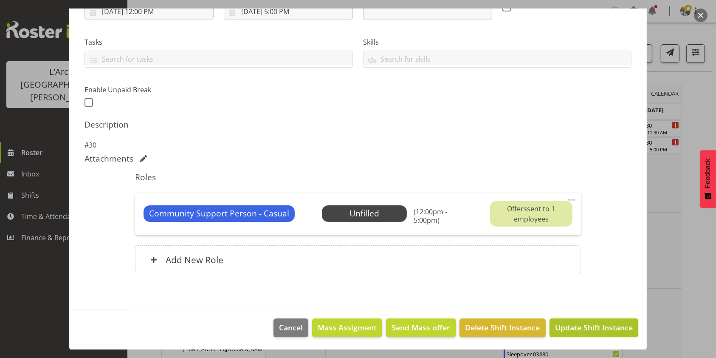
click at [602, 322] on span "Update Shift Instance" at bounding box center [594, 327] width 78 height 11
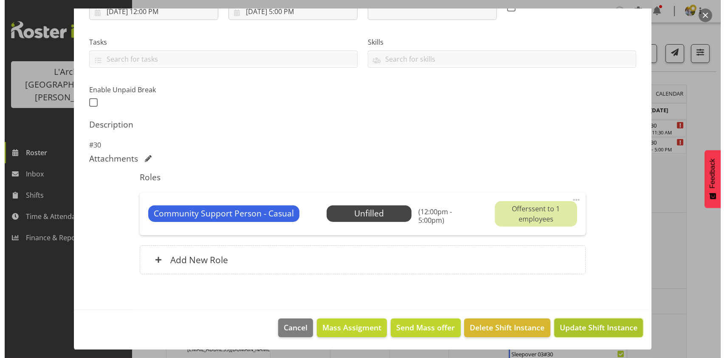
scroll to position [125, 0]
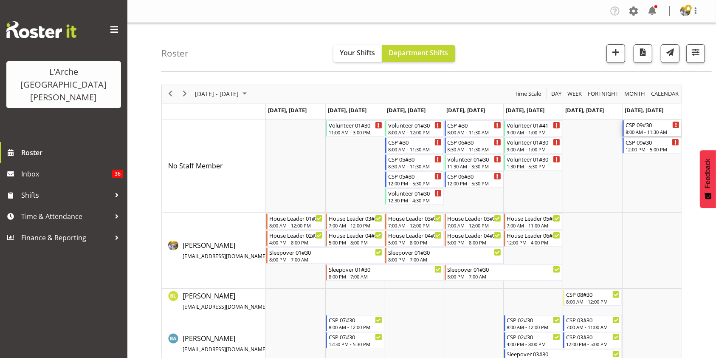
click at [655, 130] on div "8:00 AM - 11:30 AM" at bounding box center [653, 131] width 54 height 7
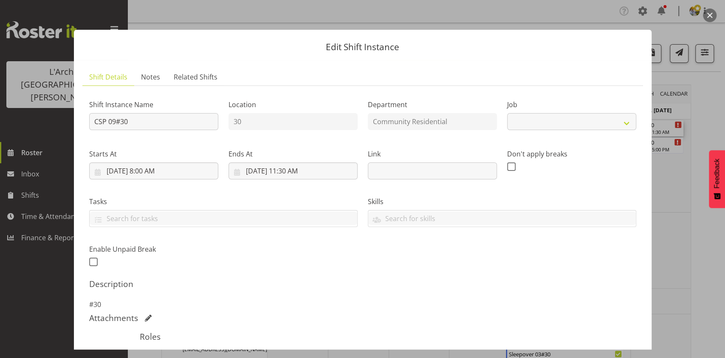
select select "3"
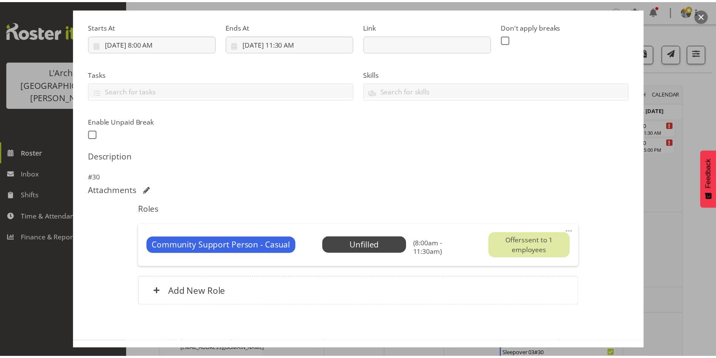
scroll to position [129, 0]
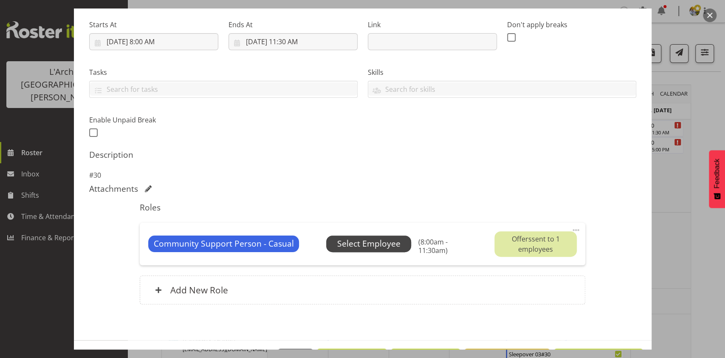
click at [362, 235] on span "Select Employee" at bounding box center [368, 243] width 85 height 16
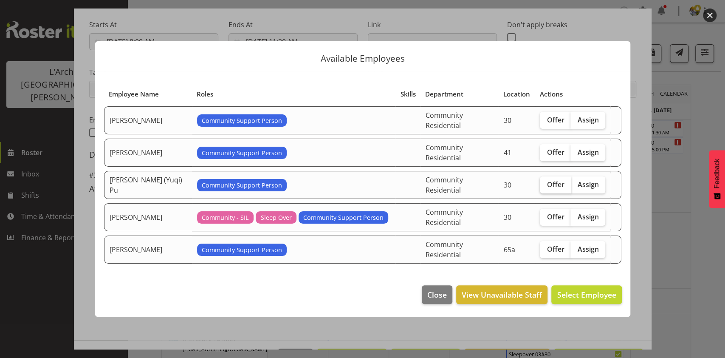
click at [553, 184] on span "Offer" at bounding box center [555, 184] width 17 height 8
click at [546, 184] on input "Offer" at bounding box center [543, 184] width 6 height 6
checkbox input "true"
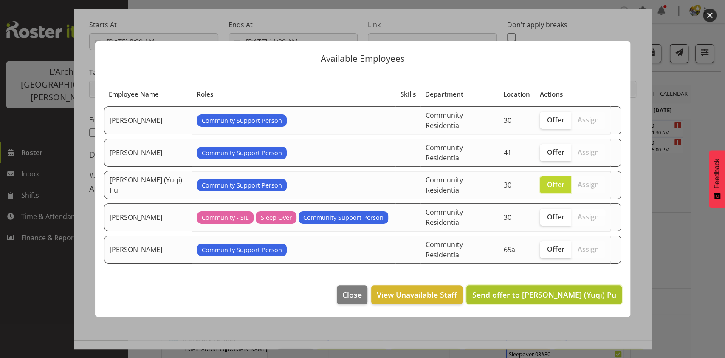
click at [561, 289] on span "Send offer to [PERSON_NAME] (Yuqi) Pu" at bounding box center [544, 294] width 144 height 10
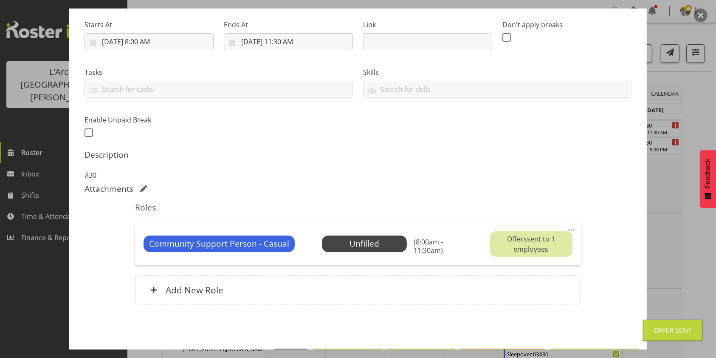
scroll to position [159, 0]
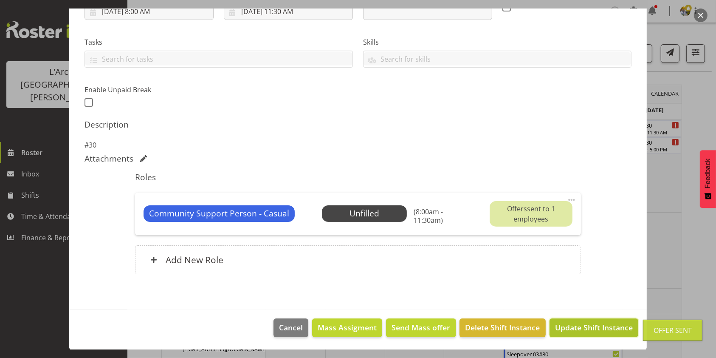
click at [567, 333] on button "Update Shift Instance" at bounding box center [594, 327] width 89 height 19
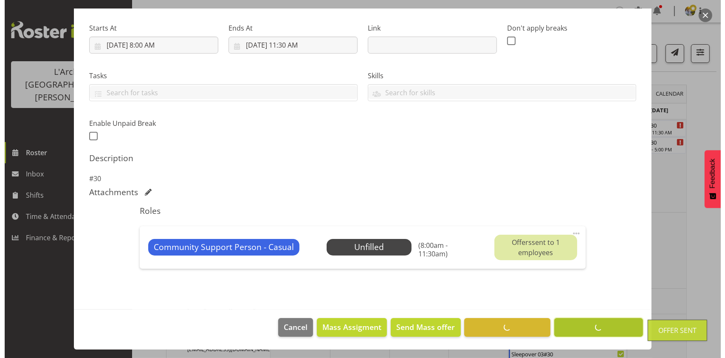
scroll to position [125, 0]
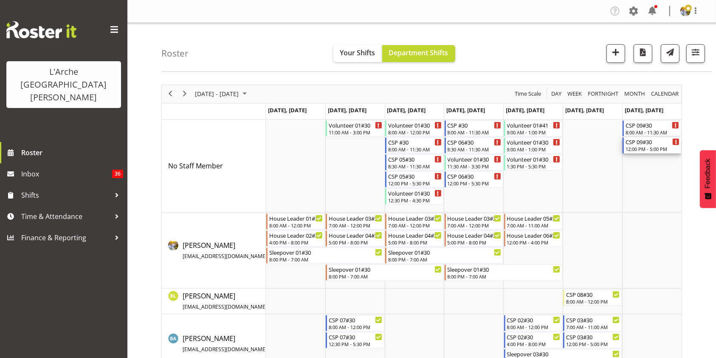
click at [646, 150] on div "12:00 PM - 5:00 PM" at bounding box center [653, 148] width 54 height 7
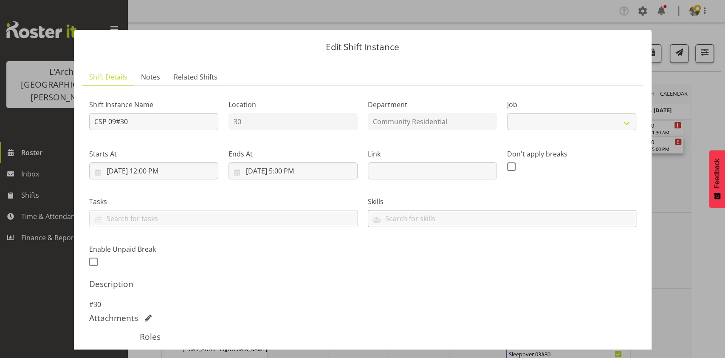
select select "3"
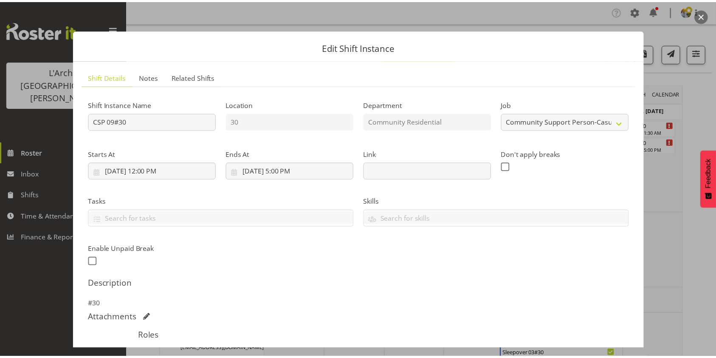
scroll to position [150, 0]
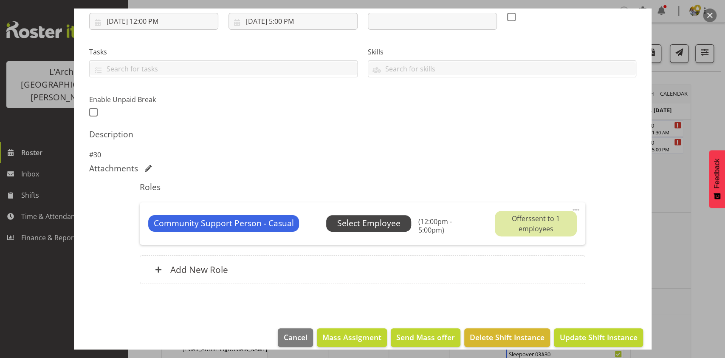
click at [338, 222] on span "Select Employee" at bounding box center [368, 223] width 63 height 12
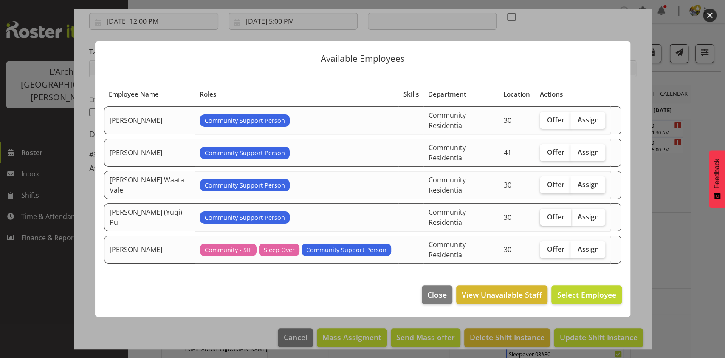
click at [551, 212] on span "Offer" at bounding box center [555, 216] width 17 height 8
click at [546, 214] on input "Offer" at bounding box center [543, 217] width 6 height 6
checkbox input "true"
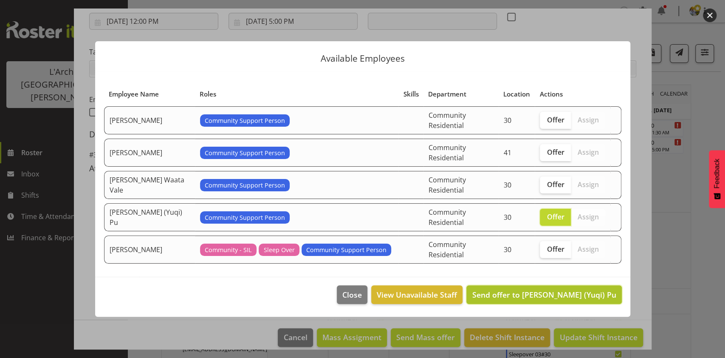
click at [556, 292] on button "Send offer to [PERSON_NAME] (Yuqi) Pu" at bounding box center [544, 294] width 155 height 19
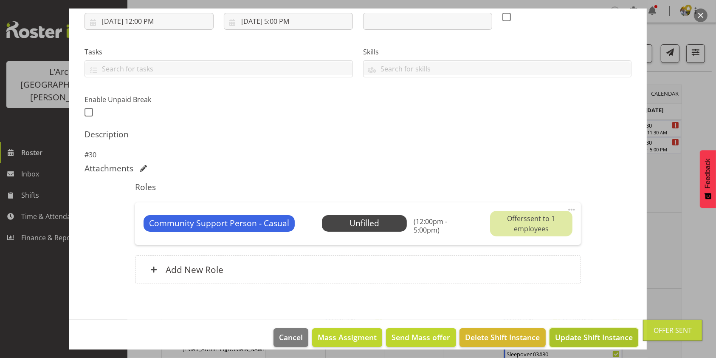
click at [560, 338] on span "Update Shift Instance" at bounding box center [594, 336] width 78 height 11
